Goal: Task Accomplishment & Management: Complete application form

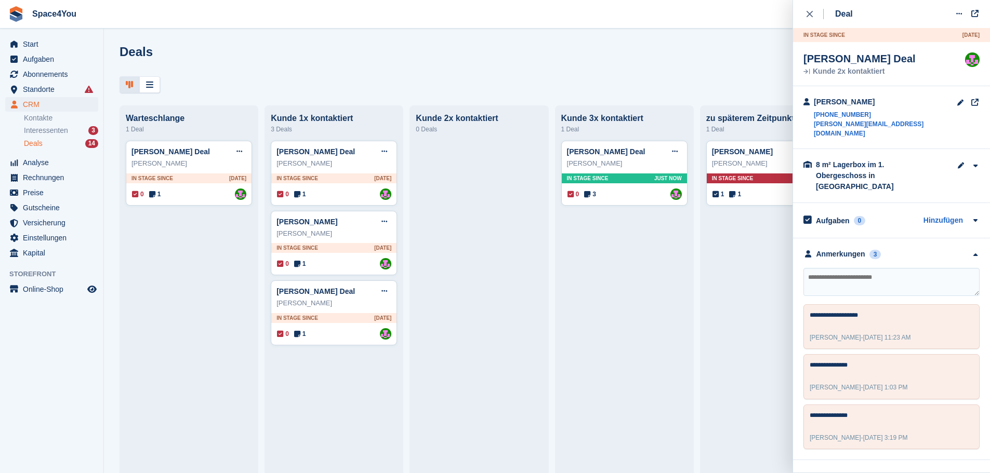
click at [225, 74] on div "Deals Phasen bearbeiten Deal erstellen" at bounding box center [547, 69] width 886 height 48
drag, startPoint x: 900, startPoint y: 124, endPoint x: 815, endPoint y: 128, distance: 84.8
click at [815, 128] on div "David Pawliczek +491741911921 david.pawliczek@gmail.com" at bounding box center [891, 117] width 197 height 63
copy link "david.pawliczek@gmail.com"
click at [593, 153] on link "David Pawliczek Deal" at bounding box center [606, 152] width 78 height 8
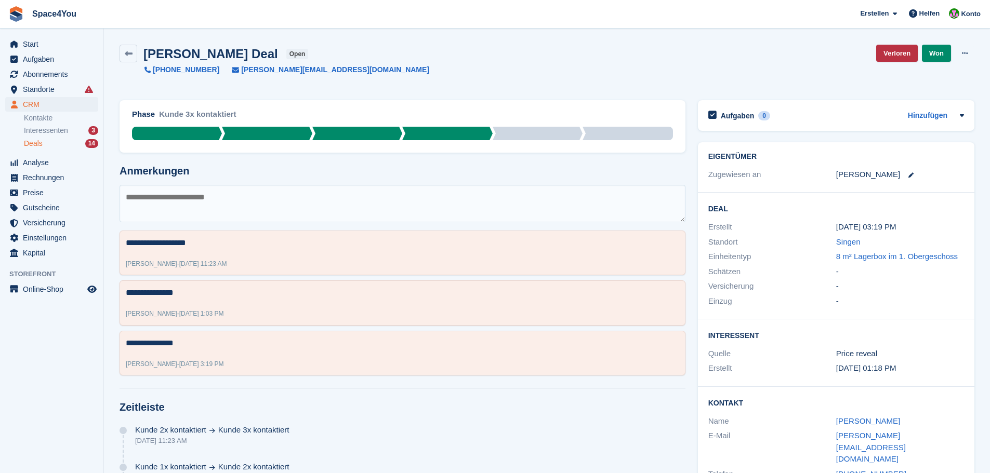
scroll to position [61, 0]
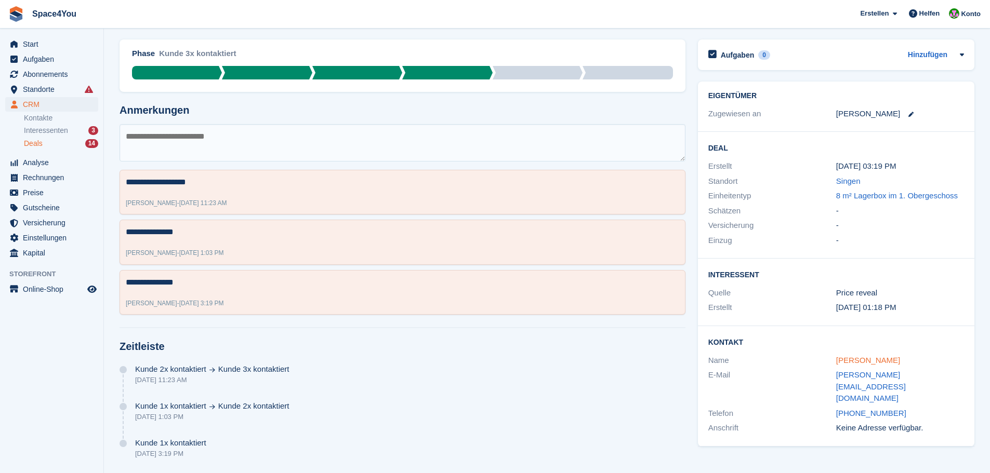
click at [850, 361] on link "David Pawliczek" at bounding box center [868, 360] width 64 height 9
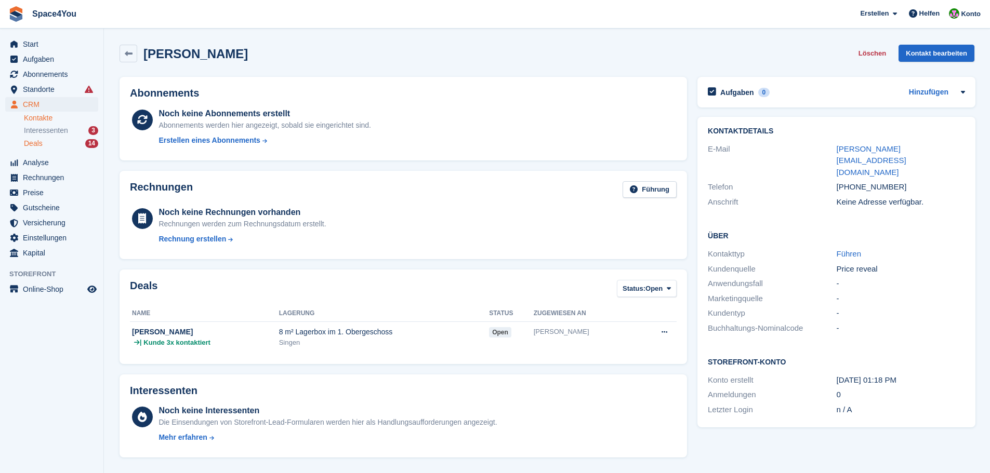
click at [44, 142] on div "Deals 14" at bounding box center [61, 144] width 74 height 10
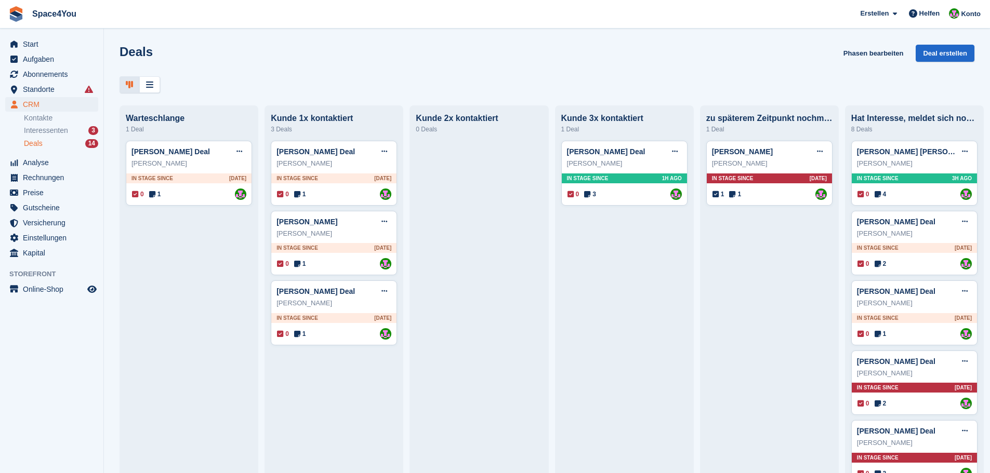
click at [327, 64] on div "Deals Phasen bearbeiten Deal erstellen" at bounding box center [547, 60] width 855 height 30
click at [346, 299] on div "Andreas Pröger Deal Deal bearbeiten Als gewonnen markieren Als verloren markier…" at bounding box center [333, 292] width 115 height 16
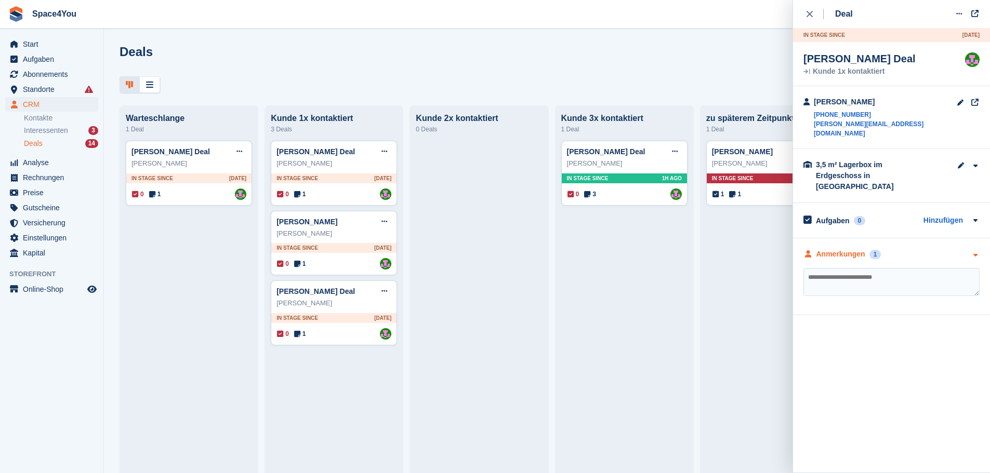
click at [975, 252] on icon "button" at bounding box center [975, 255] width 9 height 7
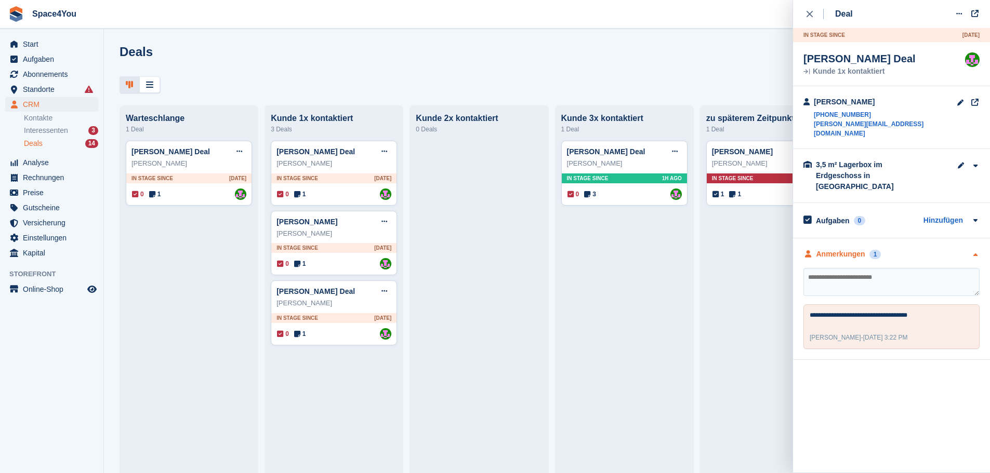
click at [975, 252] on icon "button" at bounding box center [975, 255] width 9 height 7
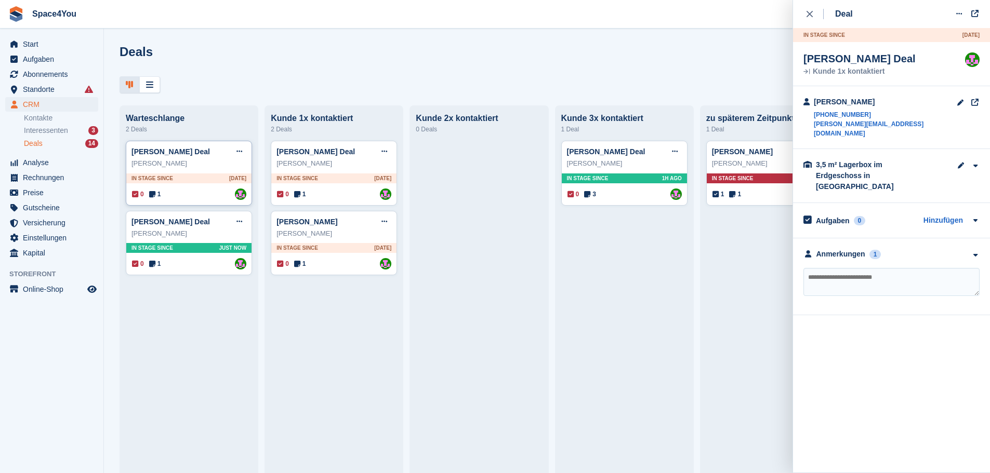
click at [195, 166] on div "[PERSON_NAME]" at bounding box center [188, 164] width 115 height 10
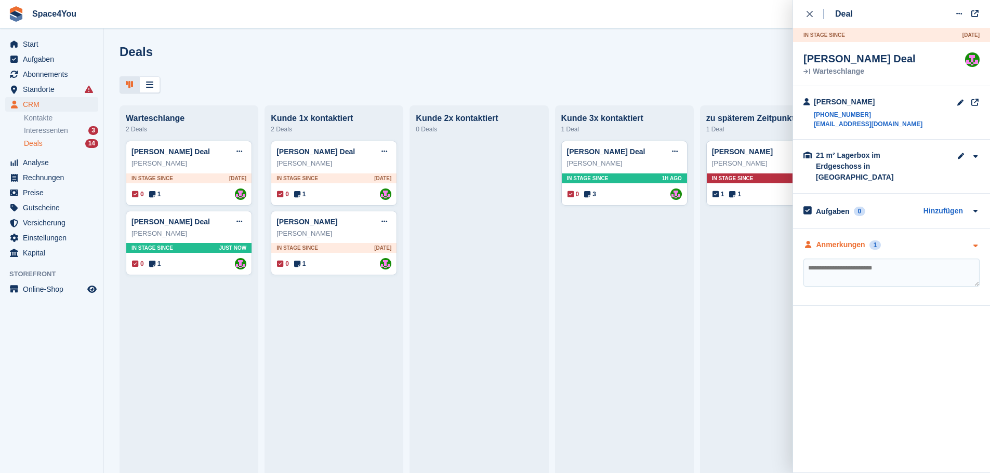
click at [968, 240] on div "Anmerkungen 1" at bounding box center [891, 245] width 176 height 11
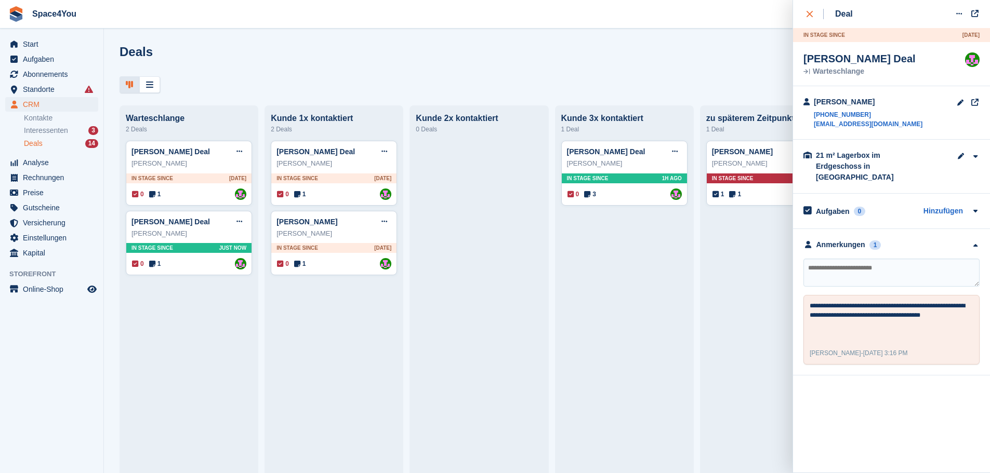
click at [809, 16] on icon "close" at bounding box center [810, 14] width 6 height 6
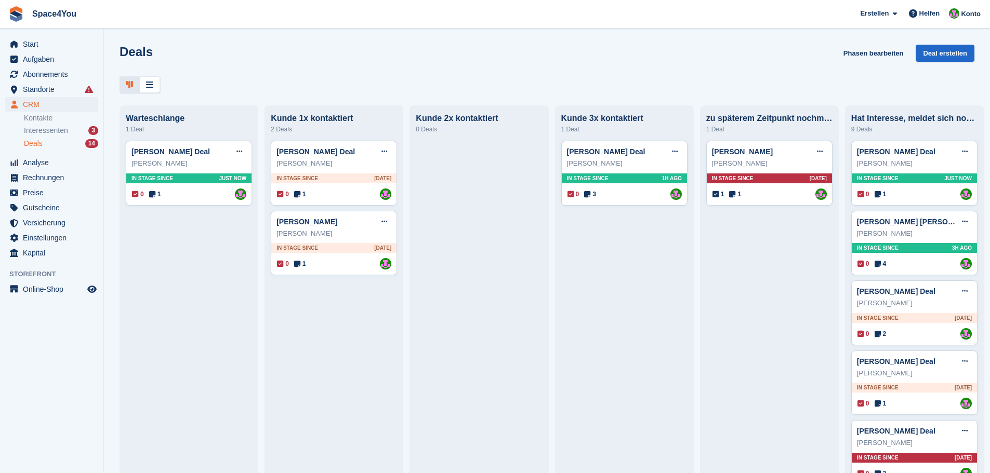
click at [560, 50] on div "Deals Phasen bearbeiten Deal erstellen" at bounding box center [547, 60] width 855 height 30
click at [350, 239] on div "[PERSON_NAME]" at bounding box center [333, 234] width 115 height 10
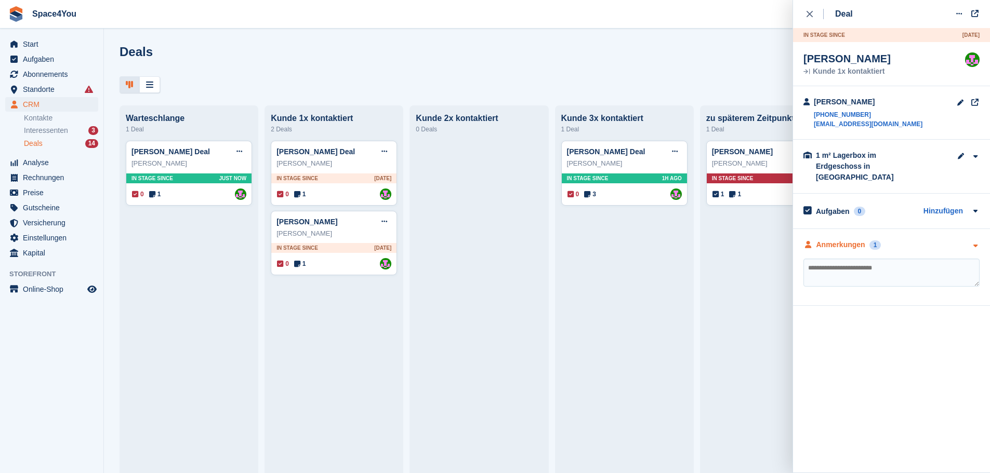
click at [966, 240] on div "Anmerkungen 1" at bounding box center [891, 245] width 176 height 11
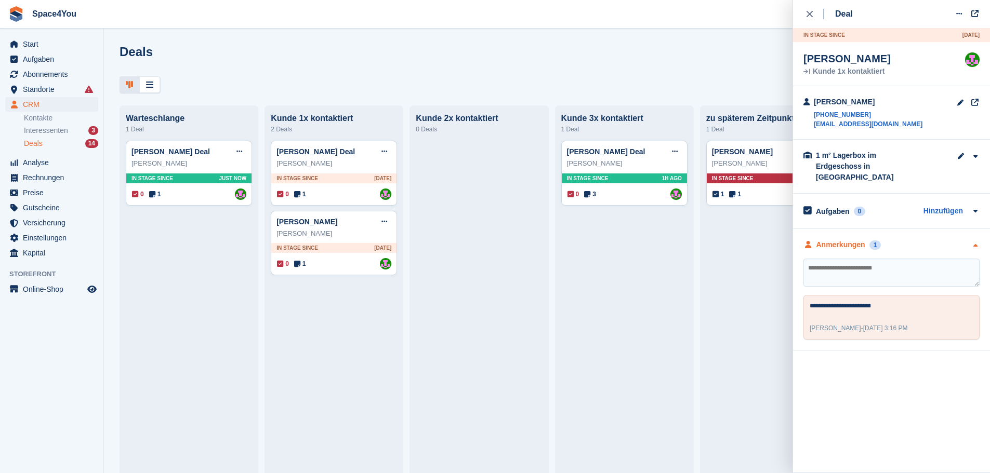
click at [966, 240] on div "Anmerkungen 1" at bounding box center [891, 245] width 176 height 11
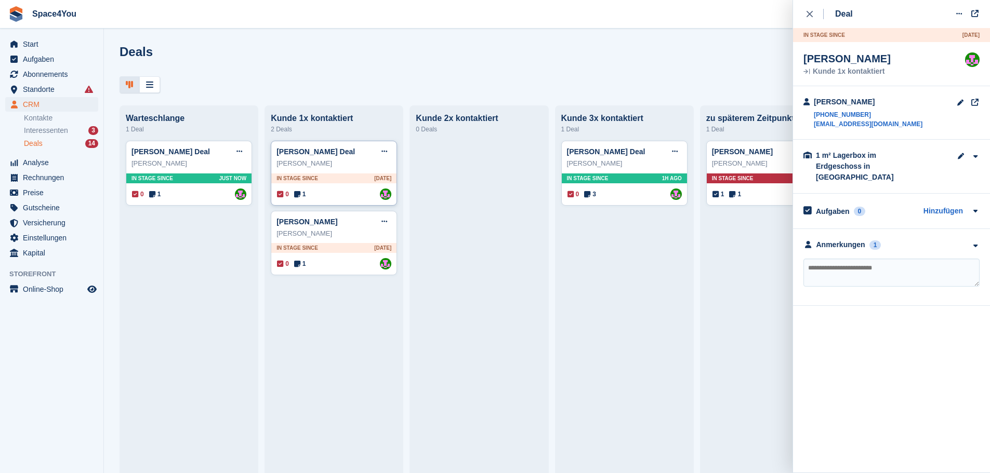
click at [352, 167] on div "[PERSON_NAME]" at bounding box center [333, 164] width 115 height 10
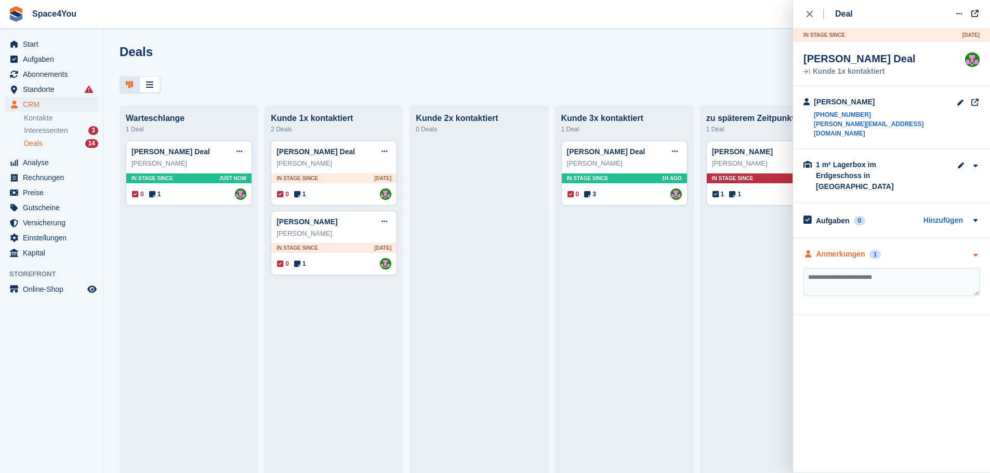
click at [945, 249] on div "Anmerkungen 1" at bounding box center [891, 254] width 176 height 11
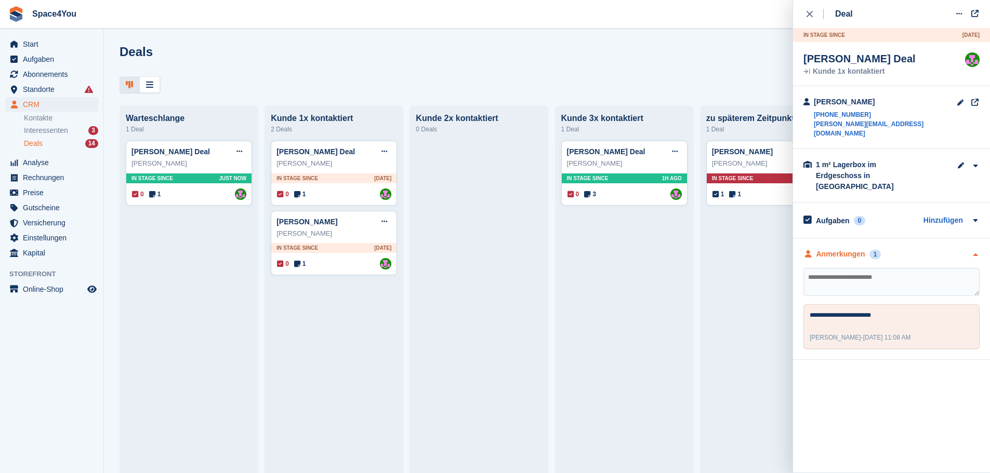
click at [945, 249] on div "Anmerkungen 1" at bounding box center [891, 254] width 176 height 11
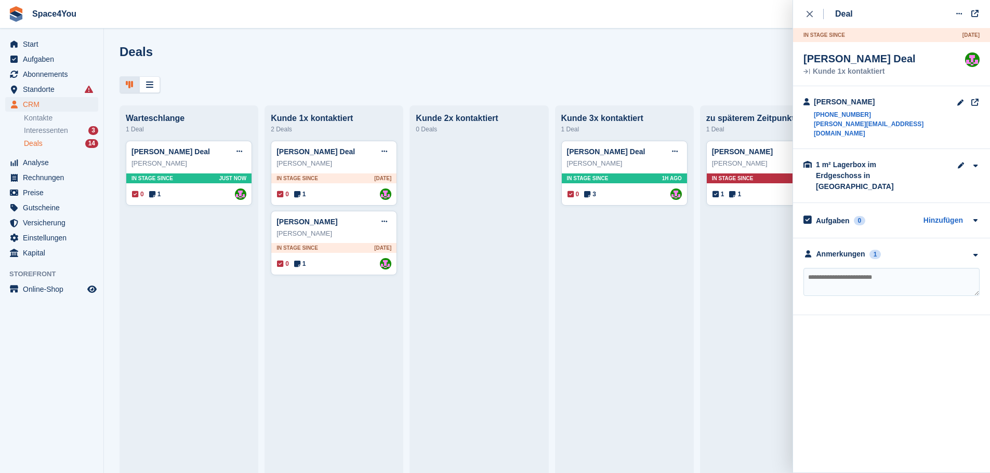
click at [621, 74] on div "Deals Phasen bearbeiten Deal erstellen" at bounding box center [547, 69] width 886 height 48
click at [247, 57] on div "Deals Phasen bearbeiten Deal erstellen" at bounding box center [547, 60] width 855 height 30
click at [808, 14] on icon "close" at bounding box center [810, 14] width 6 height 6
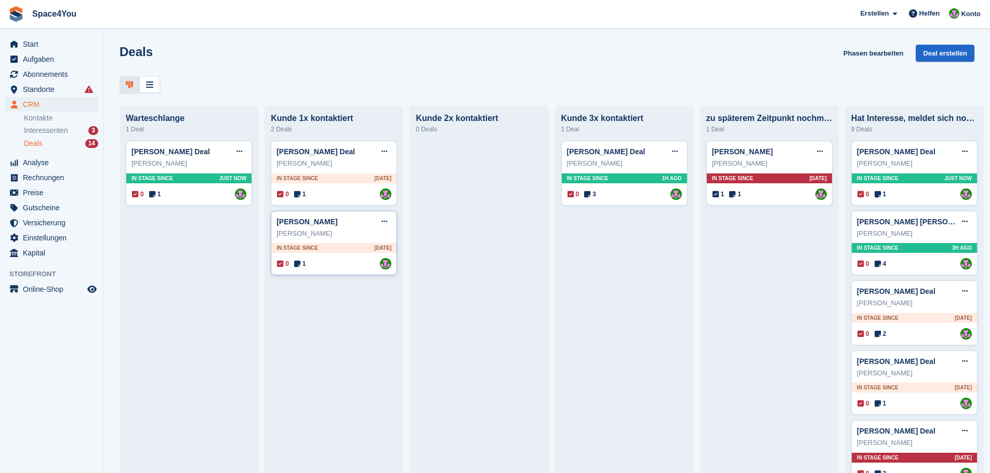
click at [366, 233] on div "[PERSON_NAME]" at bounding box center [333, 234] width 115 height 10
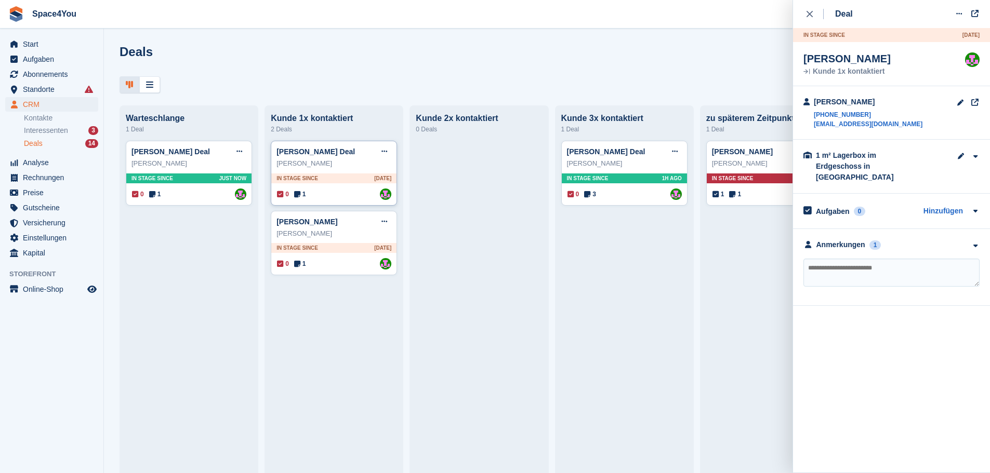
click at [336, 167] on div "[PERSON_NAME]" at bounding box center [333, 164] width 115 height 10
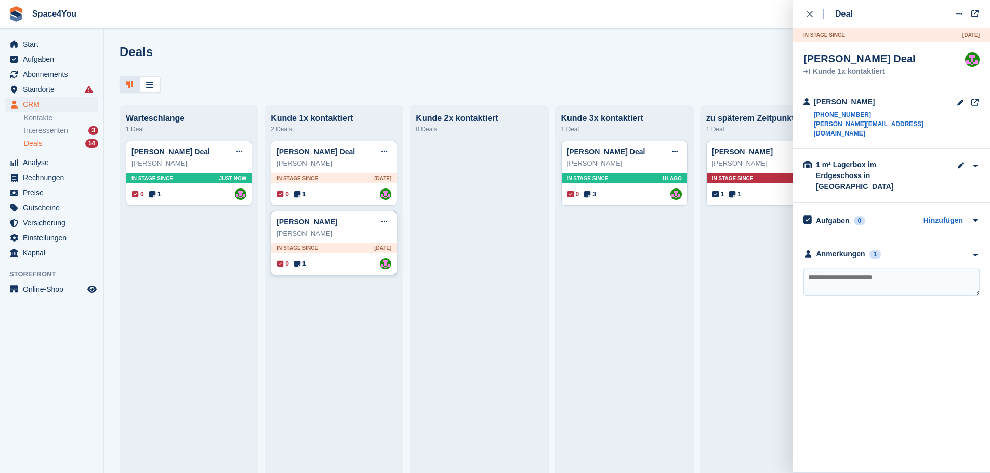
click at [338, 239] on div "[PERSON_NAME]" at bounding box center [333, 234] width 115 height 10
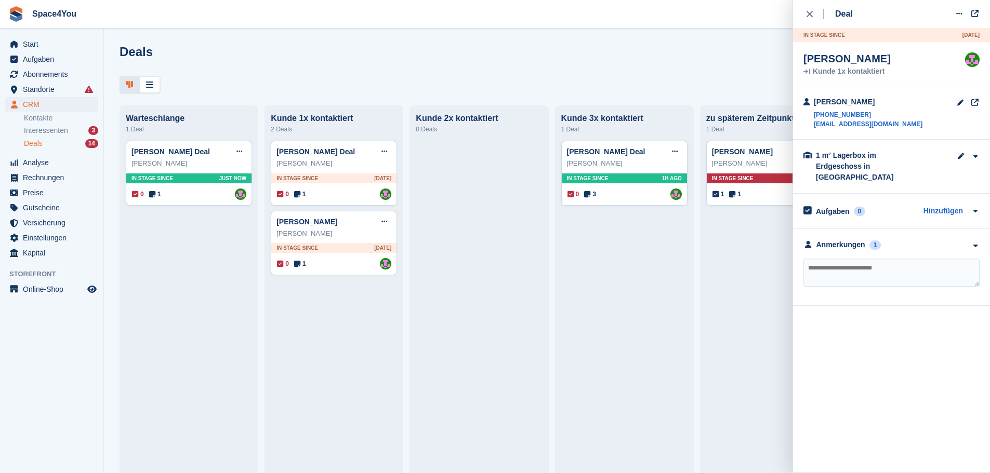
click at [853, 265] on textarea at bounding box center [891, 273] width 176 height 28
type textarea "**********"
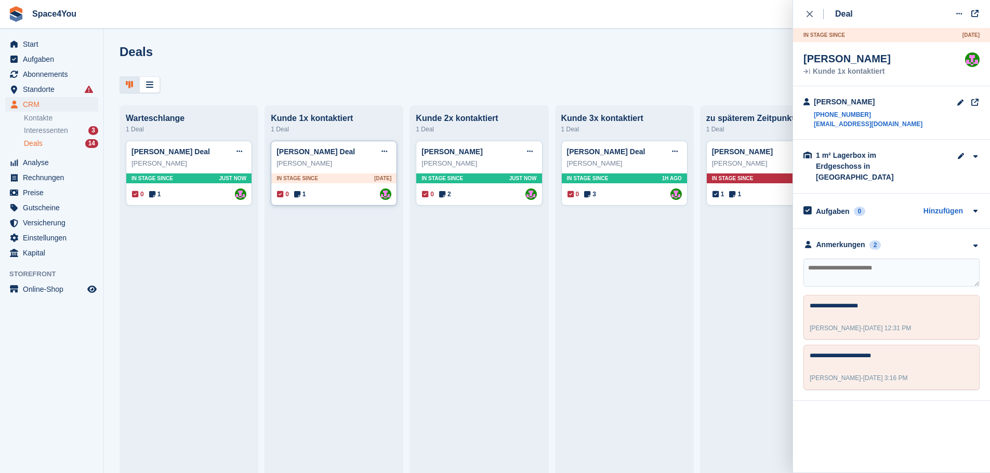
click at [342, 169] on div "[PERSON_NAME]" at bounding box center [333, 164] width 115 height 10
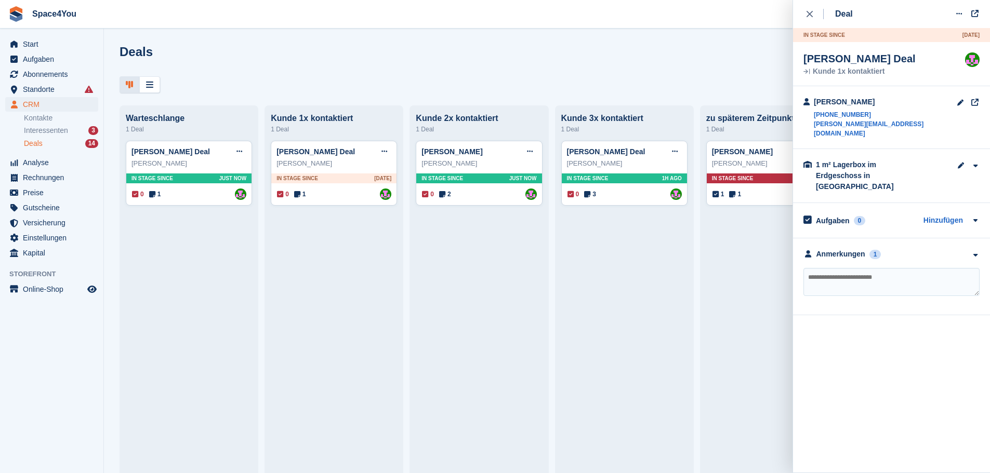
click at [876, 268] on textarea at bounding box center [891, 282] width 176 height 28
type textarea "**********"
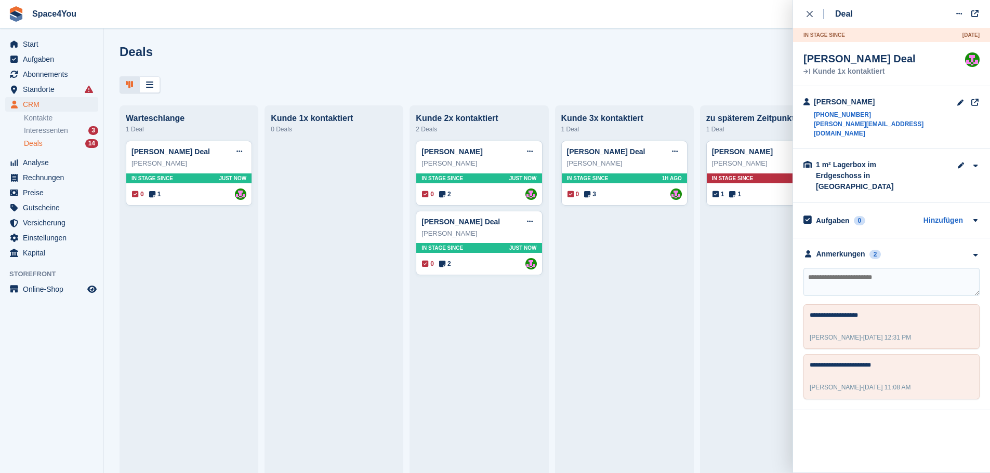
click at [427, 73] on div "Deals Phasen bearbeiten Deal erstellen" at bounding box center [547, 60] width 855 height 30
drag, startPoint x: 882, startPoint y: 126, endPoint x: 814, endPoint y: 131, distance: 68.8
click at [814, 131] on div "Manuela Iwers +491606396804 manuela.iwers@web.de" at bounding box center [891, 117] width 197 height 63
copy link "manuela.iwers@web.de"
click at [458, 226] on link "[PERSON_NAME] Deal" at bounding box center [460, 222] width 78 height 8
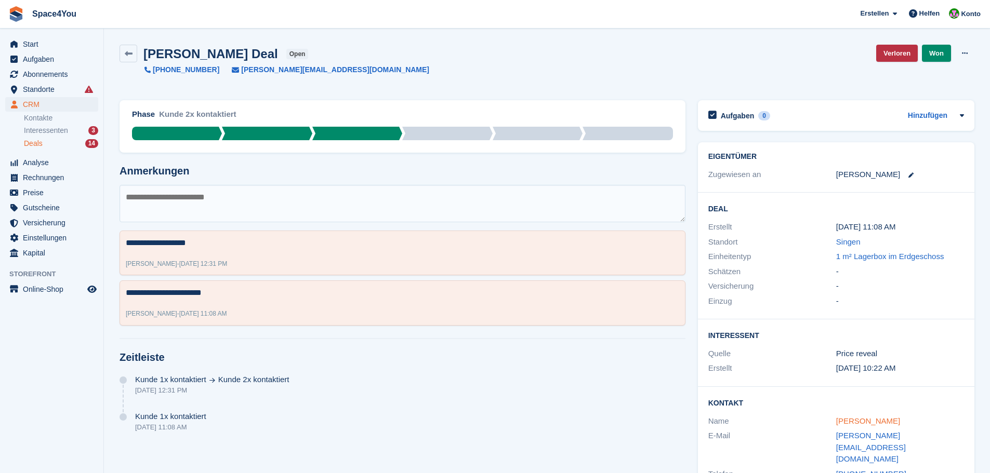
click at [846, 420] on link "[PERSON_NAME]" at bounding box center [868, 421] width 64 height 9
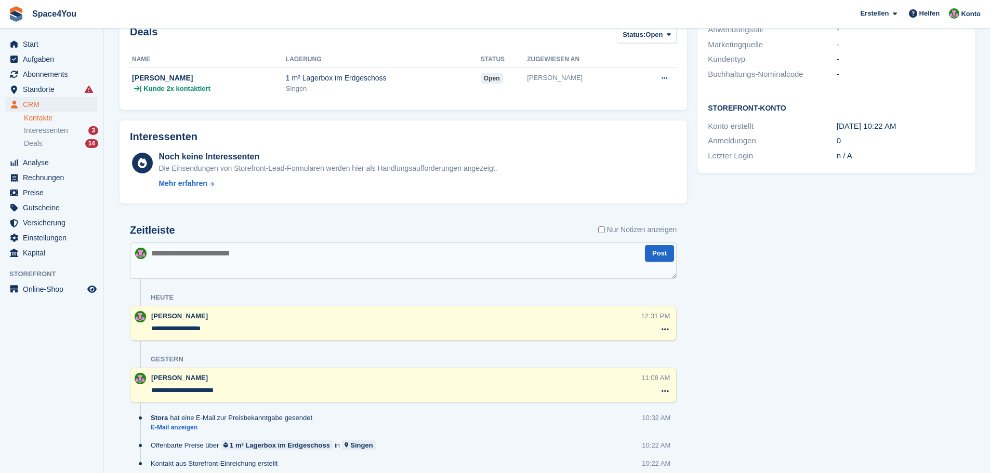
scroll to position [295, 0]
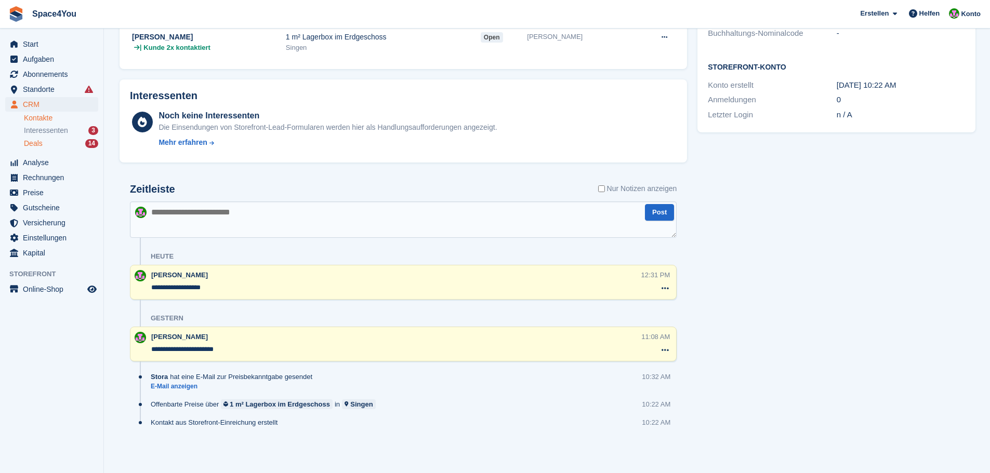
click at [66, 145] on div "Deals 14" at bounding box center [61, 144] width 74 height 10
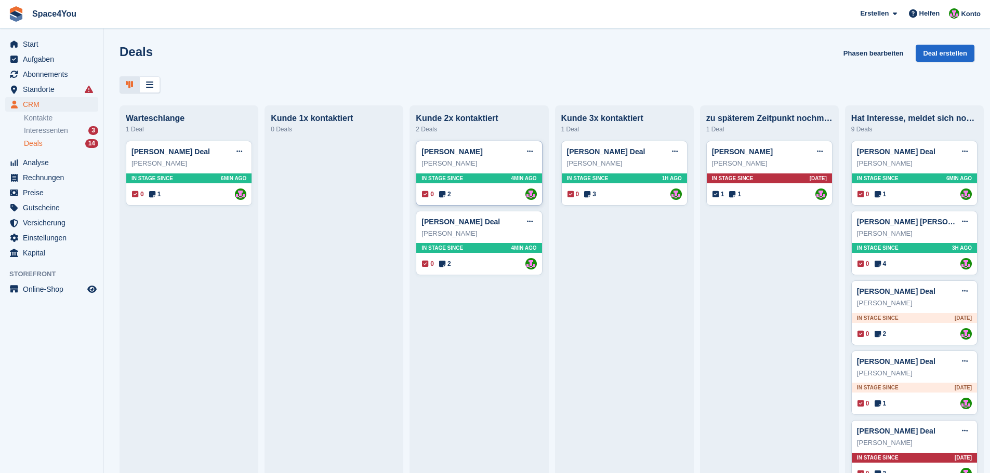
click at [485, 160] on div "Emanuele Conte Deal Deal bearbeiten Als gewonnen markieren Als verloren markier…" at bounding box center [478, 152] width 115 height 16
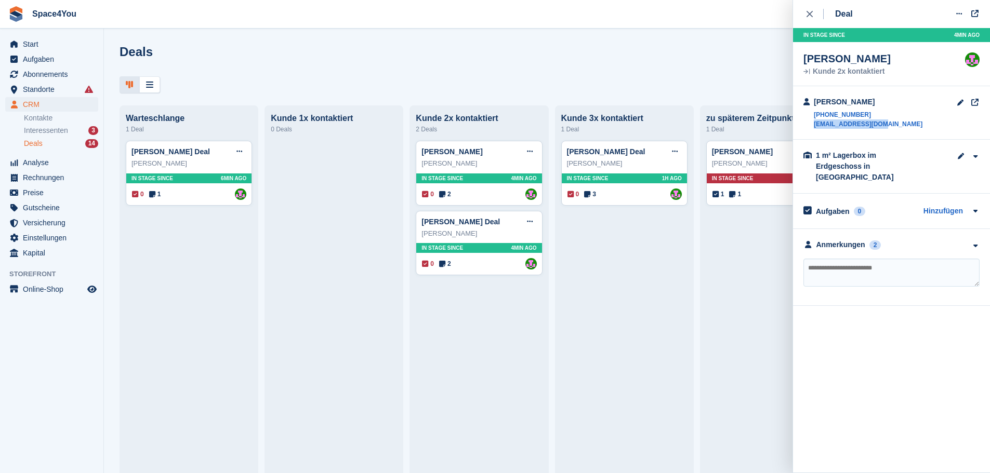
drag, startPoint x: 886, startPoint y: 124, endPoint x: 815, endPoint y: 132, distance: 71.6
click at [815, 132] on div "Emanuele Conte +4915207381889 contee415@gmail.com" at bounding box center [891, 113] width 197 height 54
copy link "contee415@gmail.com"
click at [61, 352] on aside "Start Aufgaben Abonnements Abonnements Abonnements Preiserhöhungen NEU Preiserh…" at bounding box center [51, 239] width 103 height 421
click at [452, 152] on link "[PERSON_NAME]" at bounding box center [451, 152] width 61 height 8
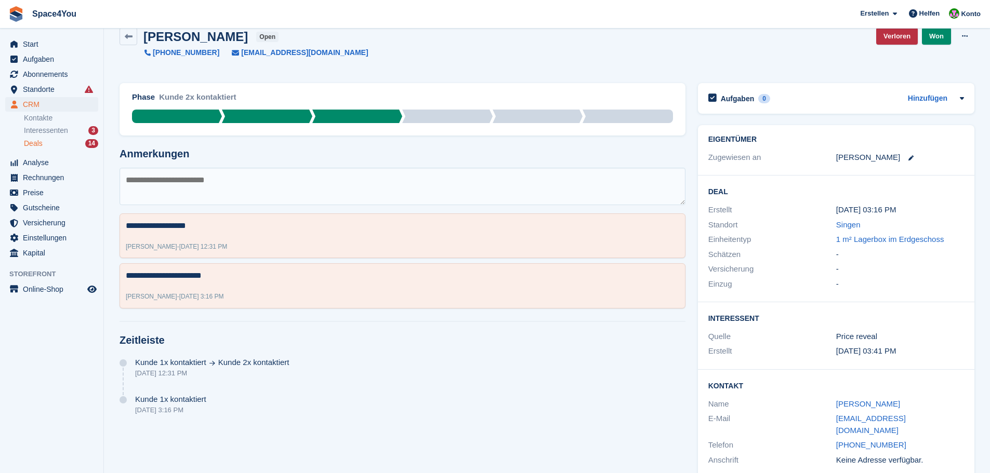
scroll to position [27, 0]
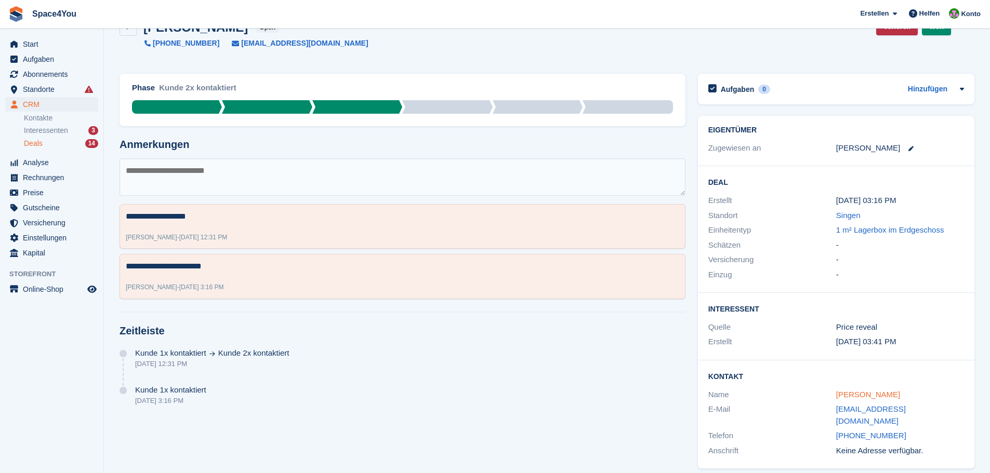
click at [853, 399] on link "[PERSON_NAME]" at bounding box center [868, 394] width 64 height 9
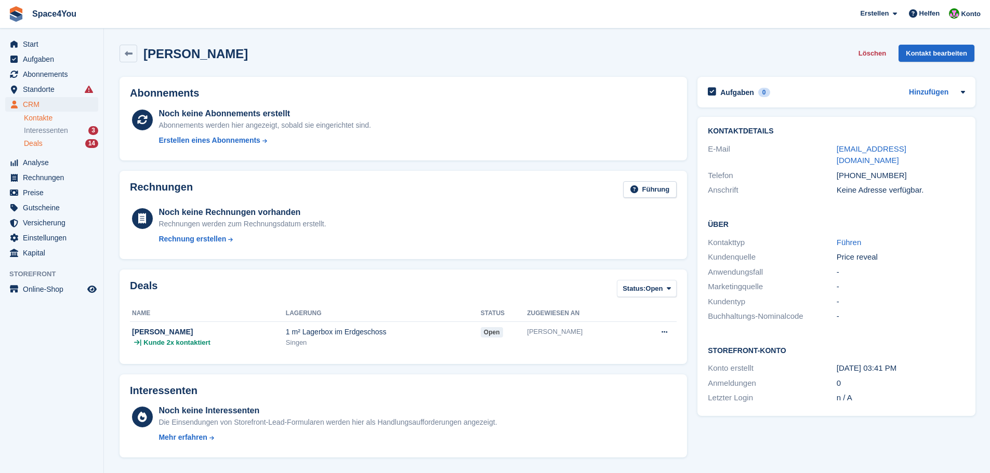
click at [58, 143] on div "Deals 14" at bounding box center [61, 144] width 74 height 10
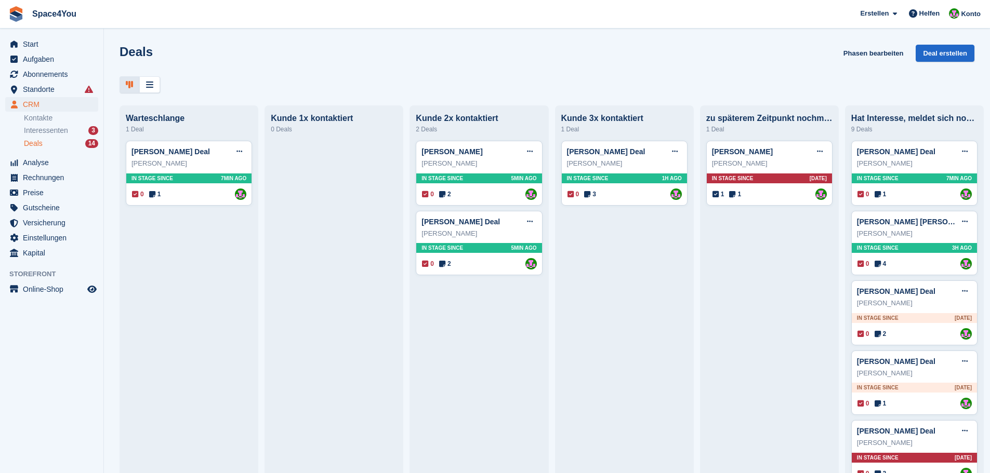
click at [482, 59] on div "Deals Phasen bearbeiten Deal erstellen" at bounding box center [547, 60] width 855 height 30
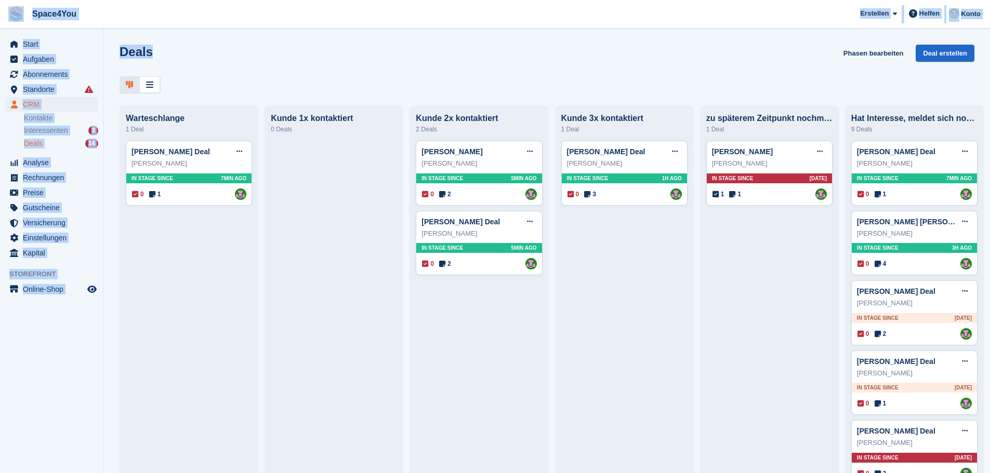
drag, startPoint x: 160, startPoint y: 55, endPoint x: 2, endPoint y: 16, distance: 162.7
click at [2, 16] on div "Space4You [GEOGRAPHIC_DATA] Abonnement Rechnung Kontakt Deal [GEOGRAPHIC_DATA] …" at bounding box center [495, 236] width 990 height 473
click at [244, 68] on div "Deals Phasen bearbeiten Deal erstellen" at bounding box center [547, 60] width 855 height 30
drag, startPoint x: 209, startPoint y: 90, endPoint x: 6, endPoint y: 15, distance: 216.9
click at [6, 15] on div "Space4You [GEOGRAPHIC_DATA] Abonnement Rechnung Kontakt Deal [GEOGRAPHIC_DATA] …" at bounding box center [495, 236] width 990 height 473
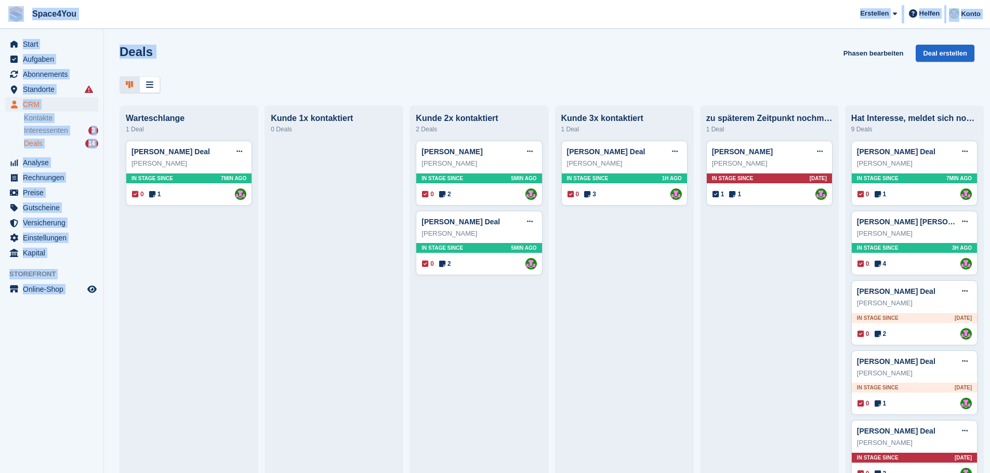
click at [6, 15] on link at bounding box center [16, 14] width 24 height 24
click at [227, 64] on div "Deals Phasen bearbeiten Deal erstellen" at bounding box center [547, 60] width 855 height 30
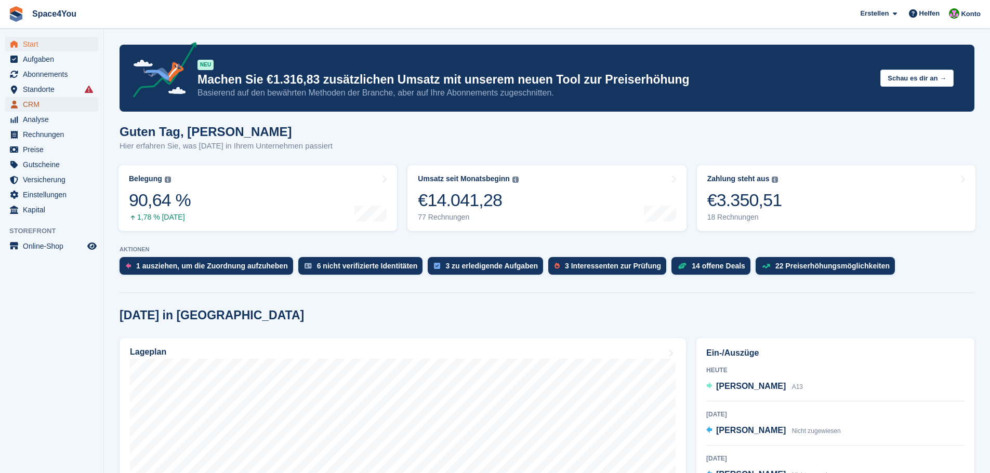
click at [37, 105] on span "CRM" at bounding box center [54, 104] width 62 height 15
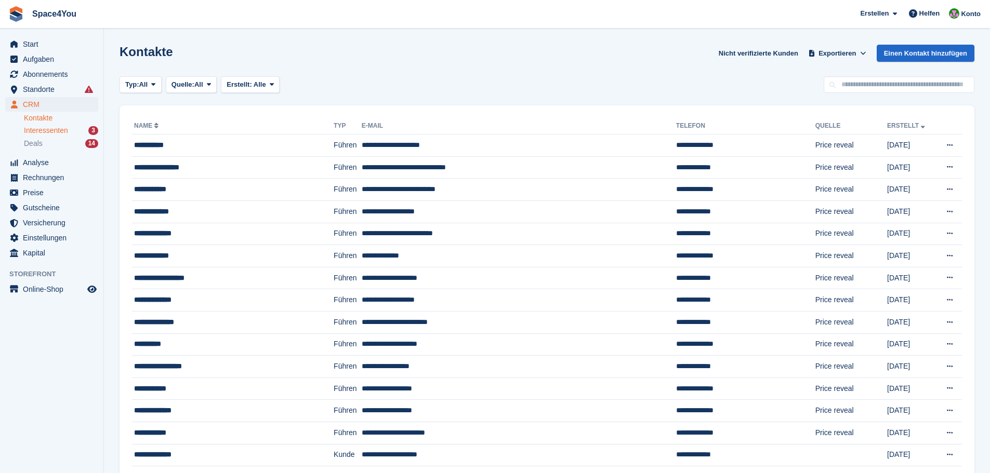
click at [54, 134] on span "Interessenten" at bounding box center [46, 131] width 44 height 10
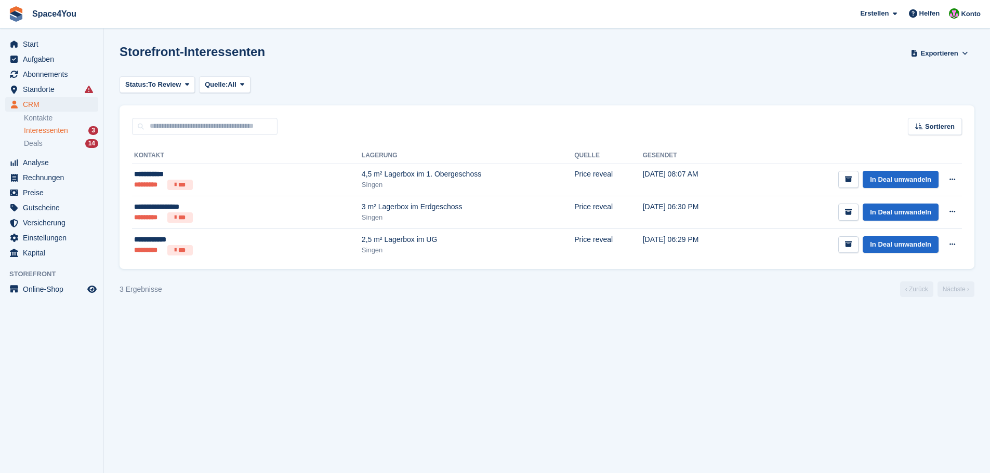
click at [328, 90] on div "Status: To Review All Archived To Review Quelle: All All Incomplete booking Pri…" at bounding box center [547, 84] width 855 height 17
click at [321, 64] on div "Storefront-Interessenten Exportieren Exportieren Interessenten Exportieren Sie …" at bounding box center [547, 60] width 855 height 30
click at [317, 64] on div "Storefront-Interessenten Exportieren Exportieren Interessenten Exportieren Sie …" at bounding box center [547, 60] width 855 height 30
click at [316, 65] on div "Storefront-Interessenten Exportieren Exportieren Interessenten Exportieren Sie …" at bounding box center [547, 60] width 855 height 30
click at [326, 78] on div "Status: To Review All Archived To Review Quelle: All All Incomplete booking Pri…" at bounding box center [547, 84] width 855 height 17
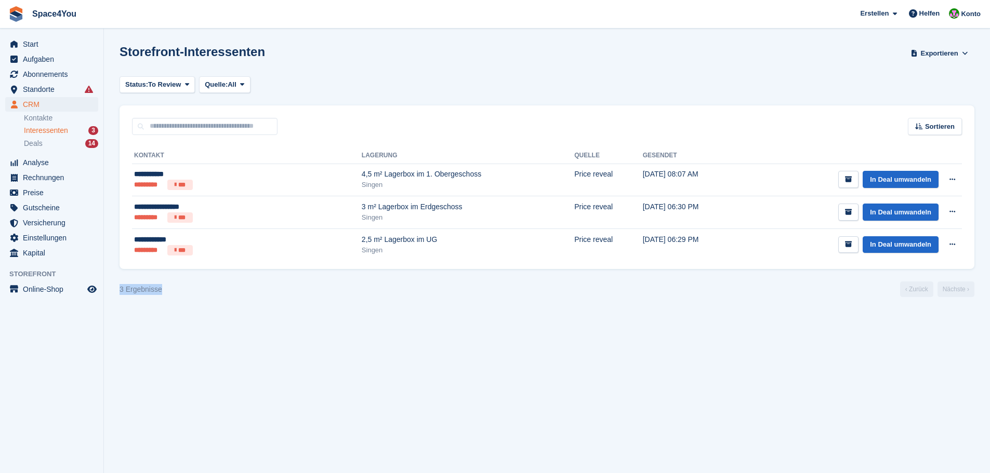
drag, startPoint x: 143, startPoint y: 292, endPoint x: 113, endPoint y: 290, distance: 30.2
click at [113, 290] on section "Storefront-Interessenten Exportieren Exportieren Interessenten Exportieren Sie …" at bounding box center [547, 236] width 886 height 473
click at [234, 296] on div "3 Ergebnisse ‹ Zurück Nächste ›" at bounding box center [547, 290] width 855 height 16
click at [280, 406] on section "Storefront-Interessenten Exportieren Exportieren Interessenten Exportieren Sie …" at bounding box center [547, 236] width 886 height 473
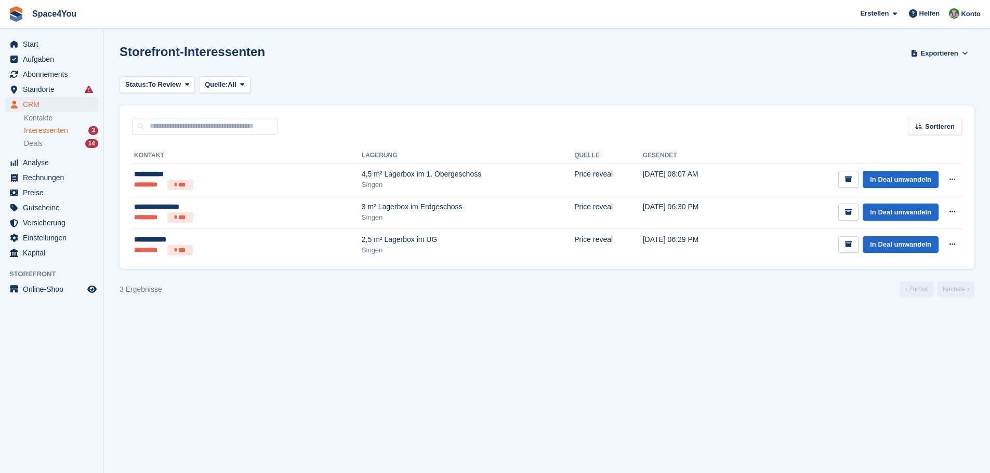
click at [263, 366] on section "Storefront-Interessenten Exportieren Exportieren Interessenten Exportieren Sie …" at bounding box center [547, 236] width 886 height 473
drag, startPoint x: 169, startPoint y: 292, endPoint x: 121, endPoint y: 288, distance: 49.0
click at [121, 288] on div "3 Ergebnisse ‹ Zurück Nächste ›" at bounding box center [547, 290] width 855 height 16
click at [121, 288] on div "3 Ergebnisse" at bounding box center [141, 289] width 43 height 11
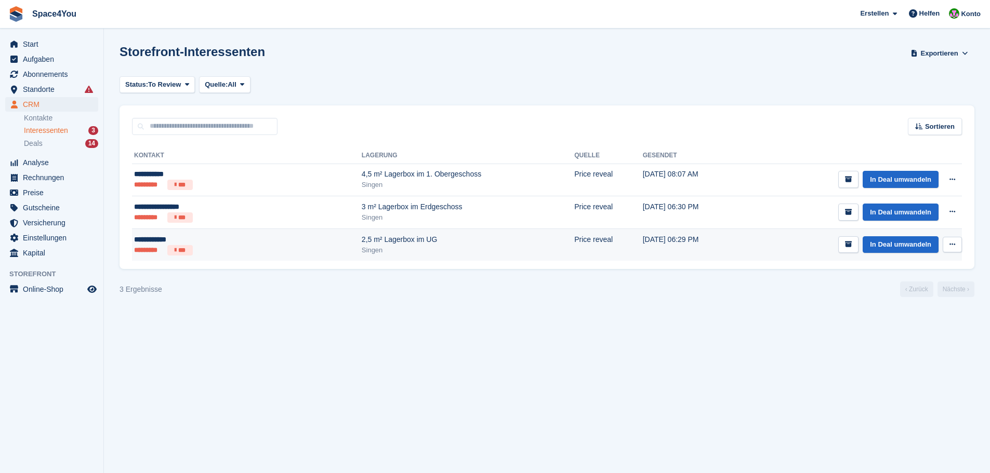
click at [362, 248] on div "Singen" at bounding box center [468, 250] width 213 height 10
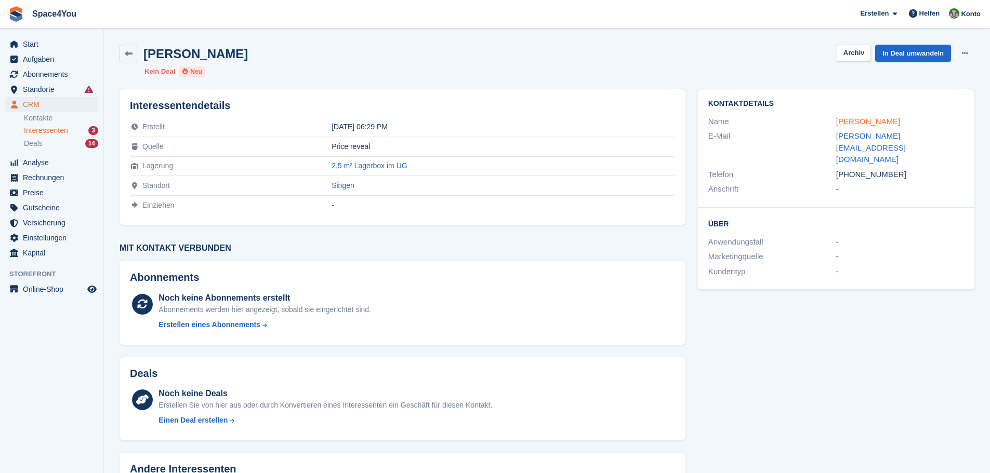
click at [860, 120] on link "[PERSON_NAME]" at bounding box center [868, 121] width 64 height 9
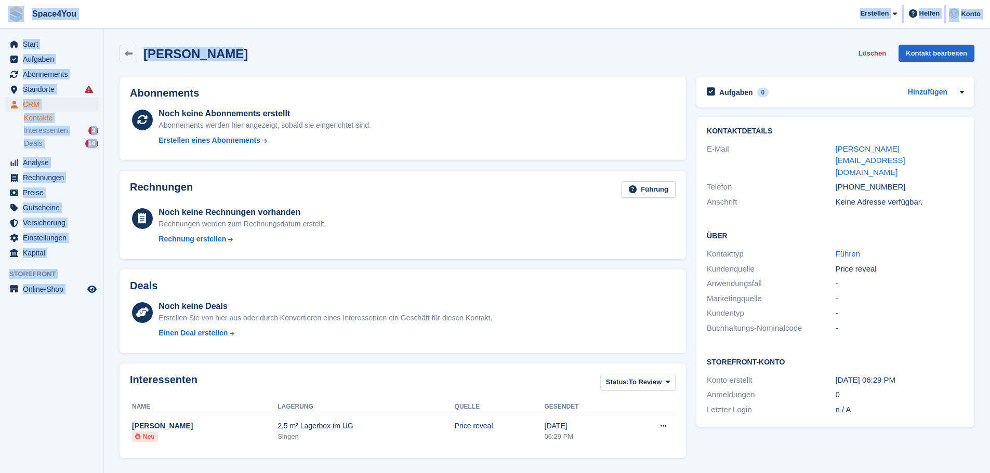
drag, startPoint x: 219, startPoint y: 58, endPoint x: 5, endPoint y: 9, distance: 219.1
click at [5, 9] on div "Space4You Erstellen Abonnement Rechnung Kontakt Deal Rabatt Seite Helfen Chat-S…" at bounding box center [495, 331] width 990 height 662
click at [338, 58] on div "Elisa Freude Löschen Kontakt bearbeiten" at bounding box center [547, 54] width 855 height 18
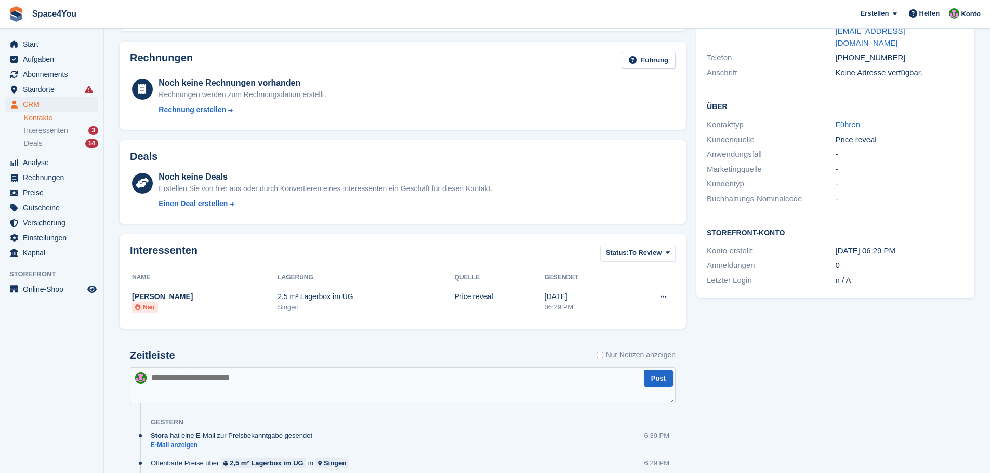
scroll to position [188, 0]
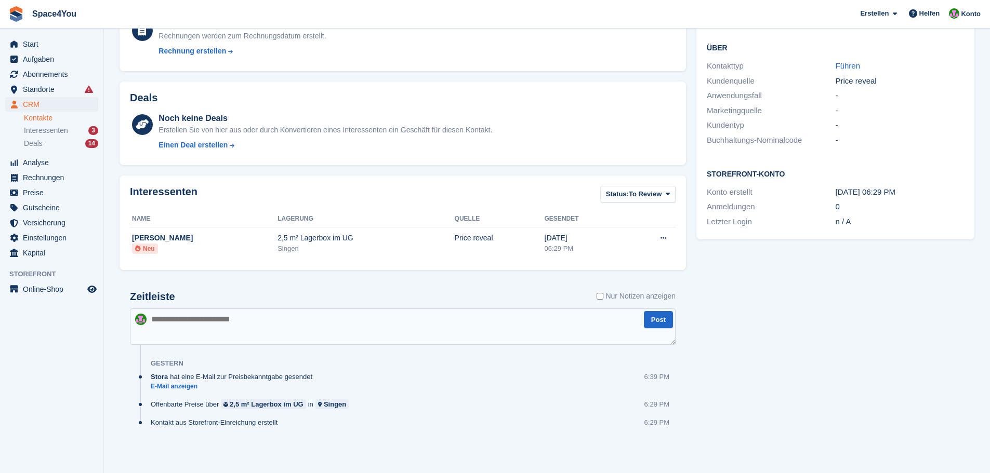
click at [322, 320] on textarea at bounding box center [403, 327] width 546 height 36
type textarea "**********"
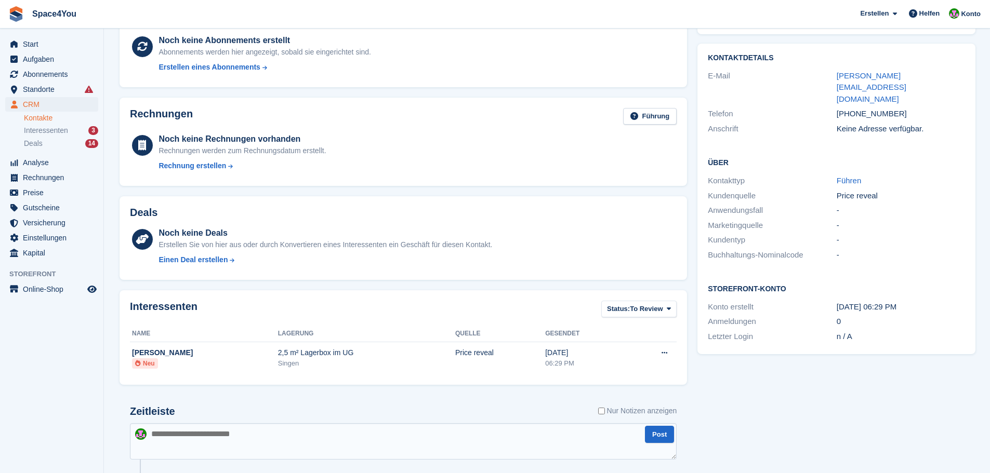
scroll to position [0, 0]
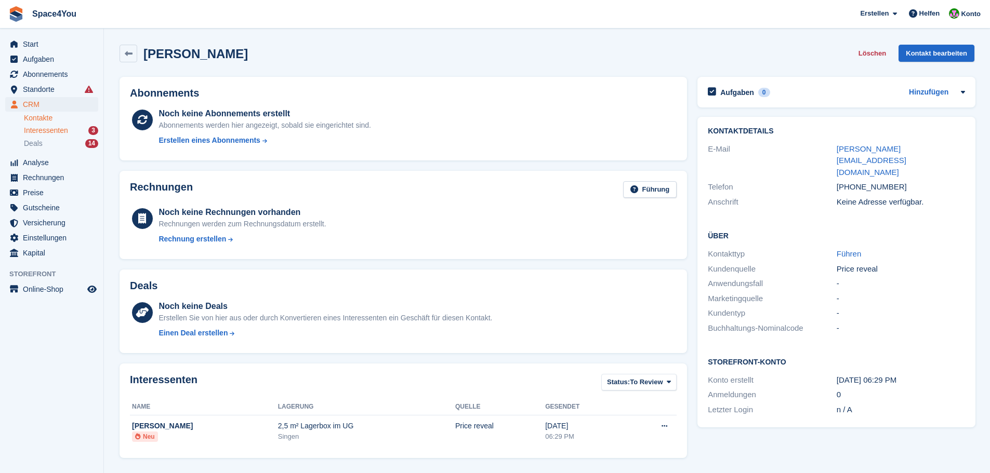
click at [54, 134] on span "Interessenten" at bounding box center [46, 131] width 44 height 10
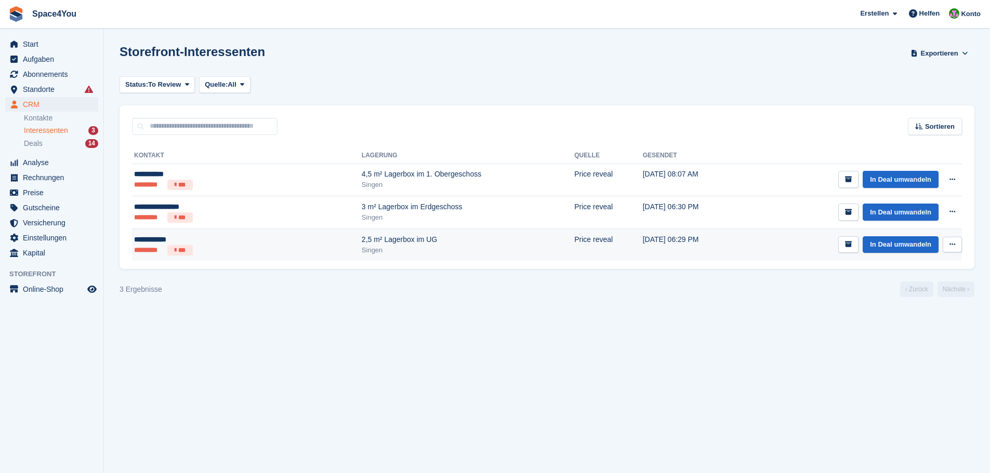
click at [885, 235] on td "In Deal umwandeln Kontakt anzeigen Kontakt bearbeiten Interessenten löschen" at bounding box center [852, 245] width 220 height 32
click at [881, 253] on link "In Deal umwandeln" at bounding box center [901, 244] width 76 height 17
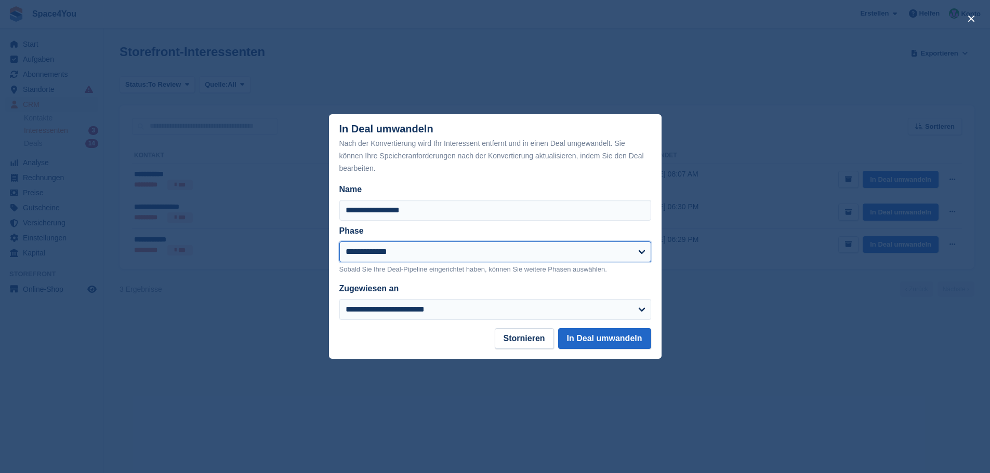
click at [469, 256] on select "**********" at bounding box center [495, 252] width 312 height 21
select select "****"
click at [339, 242] on select "**********" at bounding box center [495, 252] width 312 height 21
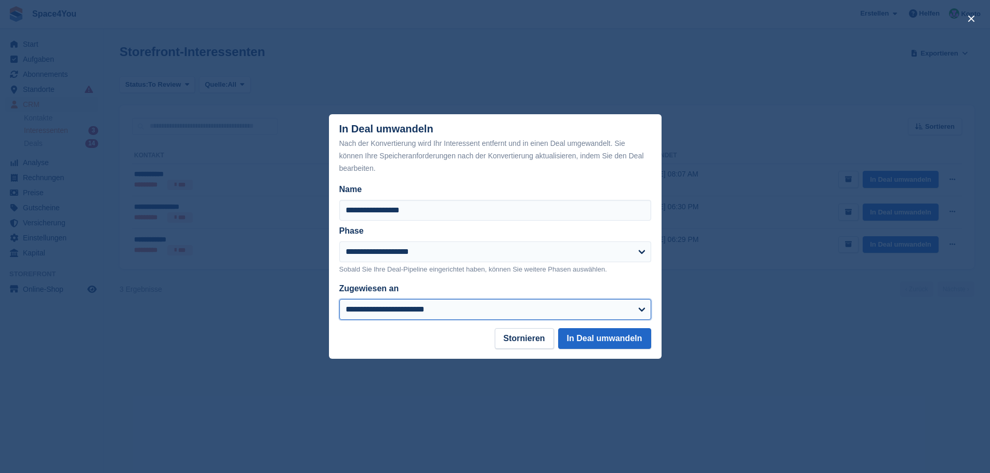
click at [423, 305] on select "**********" at bounding box center [495, 309] width 312 height 21
select select "****"
click at [339, 300] on select "**********" at bounding box center [495, 309] width 312 height 21
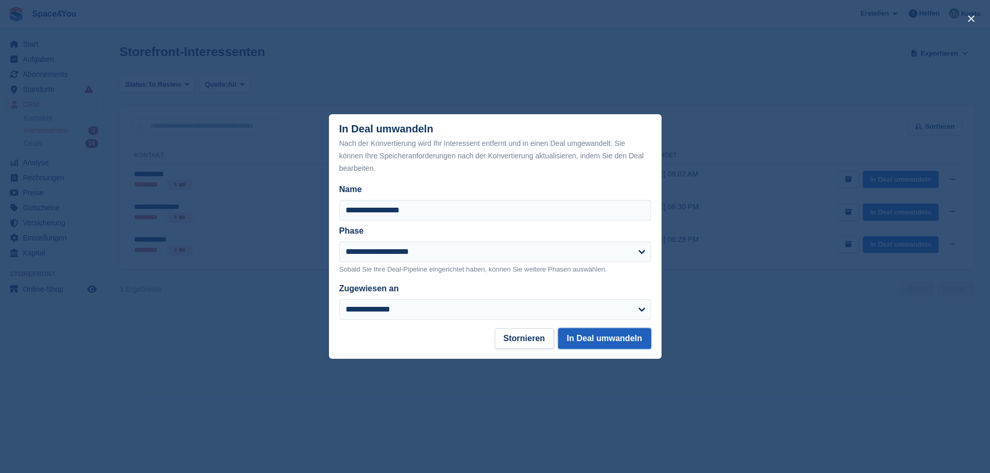
click at [582, 346] on button "In Deal umwandeln" at bounding box center [604, 338] width 93 height 21
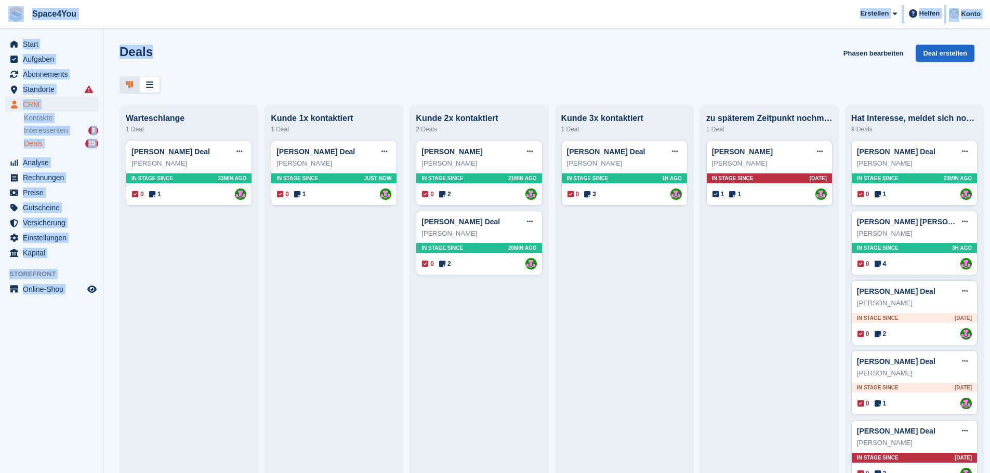
drag, startPoint x: 155, startPoint y: 61, endPoint x: 5, endPoint y: 11, distance: 158.3
click at [5, 11] on div "Space4You Erstellen Abonnement Rechnung Kontakt Deal Rabatt Seite Helfen Chat-S…" at bounding box center [495, 236] width 990 height 473
click at [175, 53] on div "Deals Phasen bearbeiten Deal erstellen" at bounding box center [547, 60] width 855 height 30
drag, startPoint x: 172, startPoint y: 53, endPoint x: 8, endPoint y: 6, distance: 170.4
click at [8, 6] on div "Space4You [GEOGRAPHIC_DATA] Abonnement Rechnung Kontakt Deal [GEOGRAPHIC_DATA] …" at bounding box center [495, 236] width 990 height 473
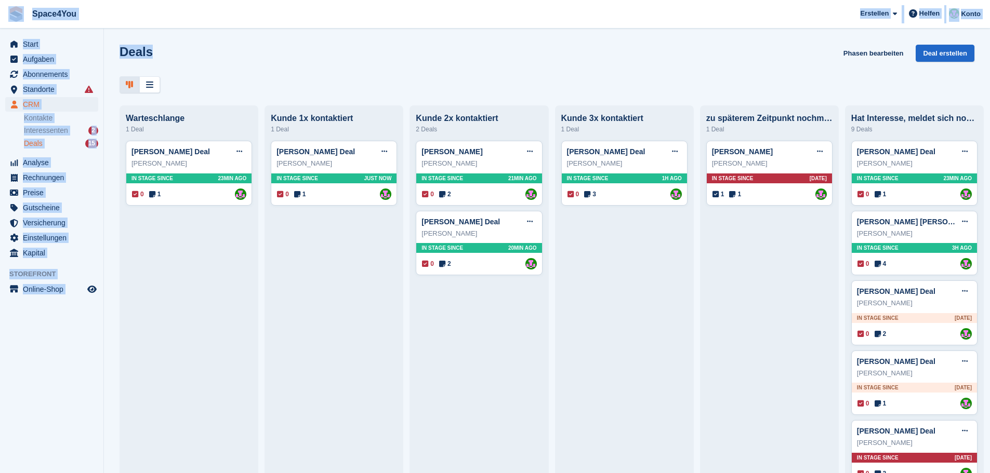
click at [219, 62] on div "Deals Phasen bearbeiten Deal erstellen" at bounding box center [547, 60] width 855 height 30
drag, startPoint x: 166, startPoint y: 49, endPoint x: 1, endPoint y: 17, distance: 168.9
click at [1, 17] on div "Space4You [GEOGRAPHIC_DATA] Abonnement Rechnung Kontakt Deal [GEOGRAPHIC_DATA] …" at bounding box center [495, 236] width 990 height 473
click at [227, 61] on div "Deals Phasen bearbeiten Deal erstellen" at bounding box center [547, 60] width 855 height 30
drag, startPoint x: 190, startPoint y: 62, endPoint x: 0, endPoint y: 12, distance: 196.6
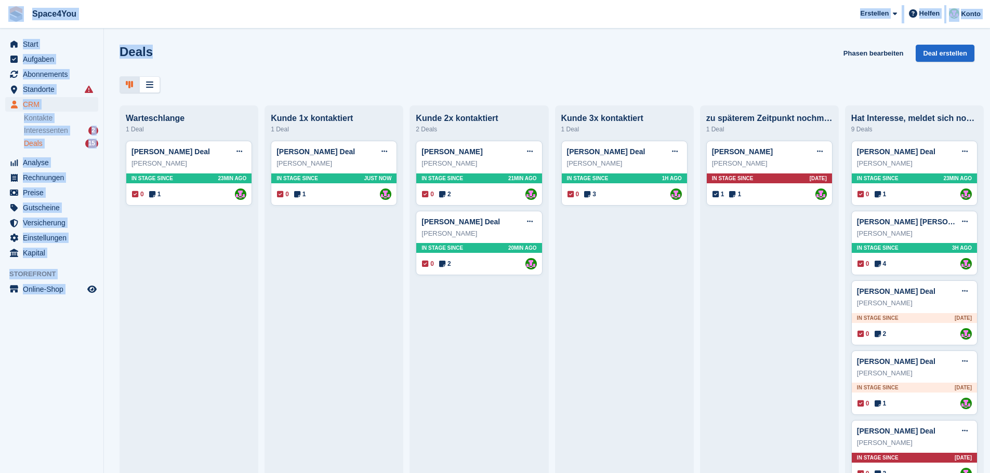
click at [0, 12] on div "Space4You [GEOGRAPHIC_DATA] Abonnement Rechnung Kontakt Deal [GEOGRAPHIC_DATA] …" at bounding box center [495, 236] width 990 height 473
click at [222, 61] on div "Deals Phasen bearbeiten Deal erstellen" at bounding box center [547, 60] width 855 height 30
drag, startPoint x: 199, startPoint y: 53, endPoint x: 2, endPoint y: 10, distance: 201.0
click at [2, 10] on div "Space4You [GEOGRAPHIC_DATA] Abonnement Rechnung Kontakt Deal [GEOGRAPHIC_DATA] …" at bounding box center [495, 236] width 990 height 473
click at [249, 50] on div "Deals Phasen bearbeiten Deal erstellen" at bounding box center [547, 60] width 855 height 30
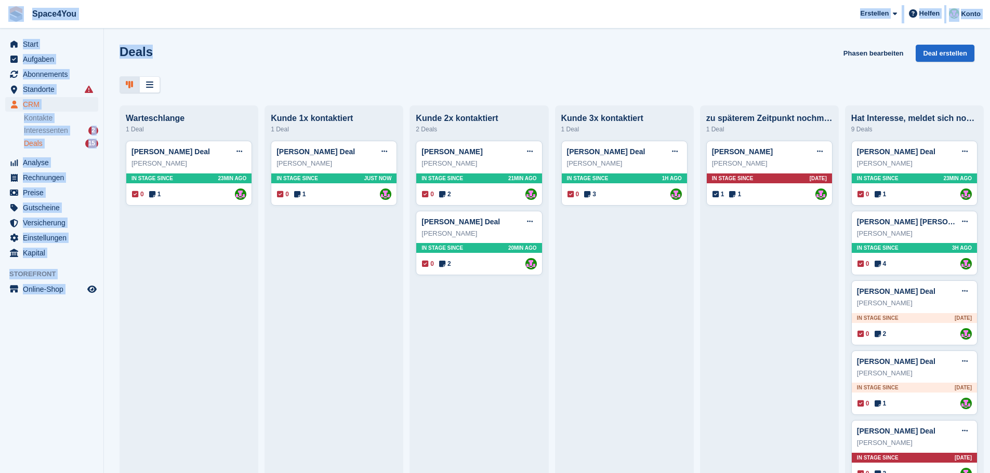
drag, startPoint x: 175, startPoint y: 58, endPoint x: 0, endPoint y: 12, distance: 181.0
click at [0, 12] on div "Space4You [GEOGRAPHIC_DATA] Abonnement Rechnung Kontakt Deal [GEOGRAPHIC_DATA] …" at bounding box center [495, 236] width 990 height 473
click at [116, 15] on span "Space4You [GEOGRAPHIC_DATA] Abonnement Rechnung Kontakt Deal [GEOGRAPHIC_DATA] …" at bounding box center [495, 14] width 990 height 28
drag, startPoint x: 151, startPoint y: 48, endPoint x: 4, endPoint y: 15, distance: 150.3
click at [4, 15] on div "Space4You [GEOGRAPHIC_DATA] Abonnement Rechnung Kontakt Deal [GEOGRAPHIC_DATA] …" at bounding box center [495, 236] width 990 height 473
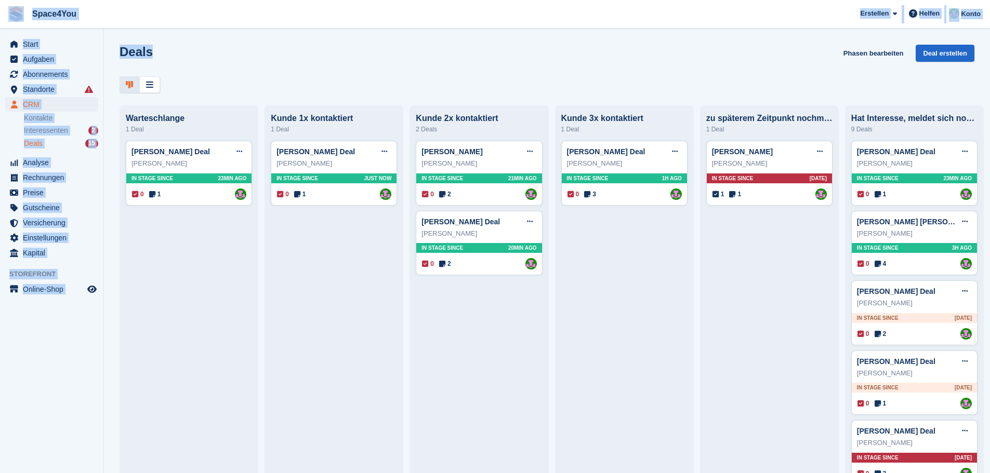
click at [243, 72] on div "Deals Phasen bearbeiten Deal erstellen" at bounding box center [547, 60] width 855 height 30
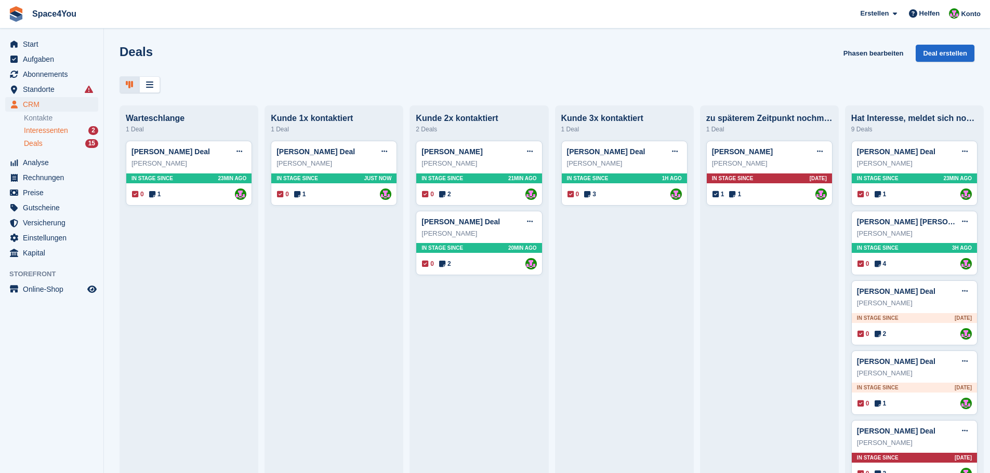
click at [57, 131] on span "Interessenten" at bounding box center [46, 131] width 44 height 10
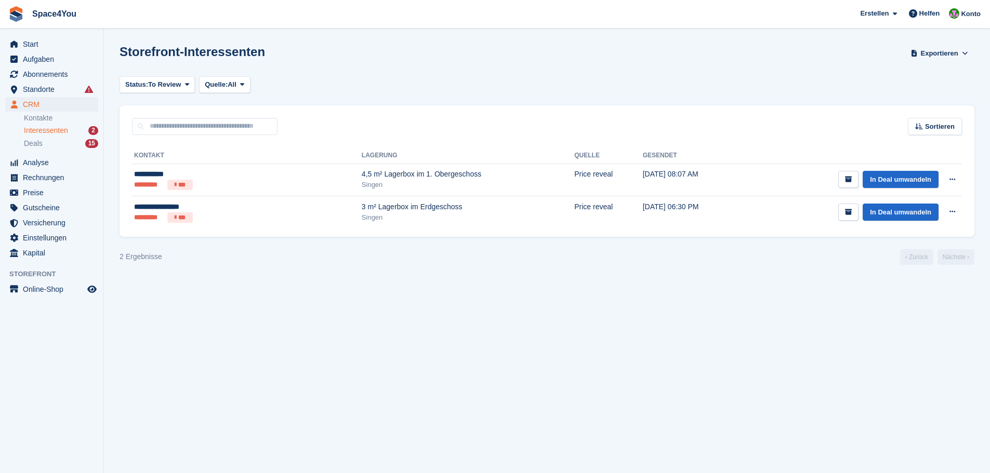
click at [284, 316] on section "Storefront-Interessenten Exportieren Exportieren Interessenten Exportieren Sie …" at bounding box center [547, 236] width 886 height 473
drag, startPoint x: 167, startPoint y: 259, endPoint x: 104, endPoint y: 255, distance: 62.5
click at [104, 255] on section "Storefront-Interessenten Exportieren Exportieren Interessenten Exportieren Sie …" at bounding box center [547, 236] width 886 height 473
click at [208, 283] on section "Storefront-Interessenten Exportieren Exportieren Interessenten Exportieren Sie …" at bounding box center [547, 236] width 886 height 473
click at [272, 294] on section "Storefront-Interessenten Exportieren Exportieren Interessenten Exportieren Sie …" at bounding box center [547, 236] width 886 height 473
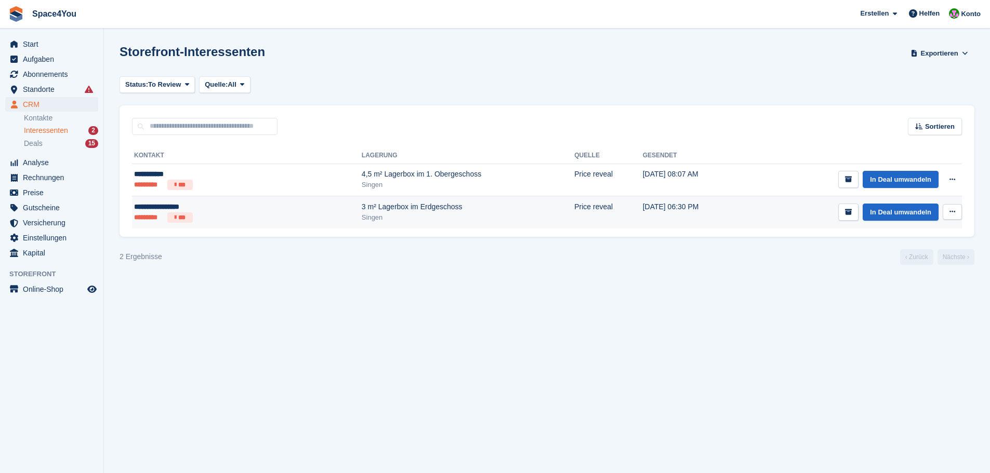
click at [362, 228] on td "3 m² Lagerbox im Erdgeschoss Singen" at bounding box center [468, 212] width 213 height 32
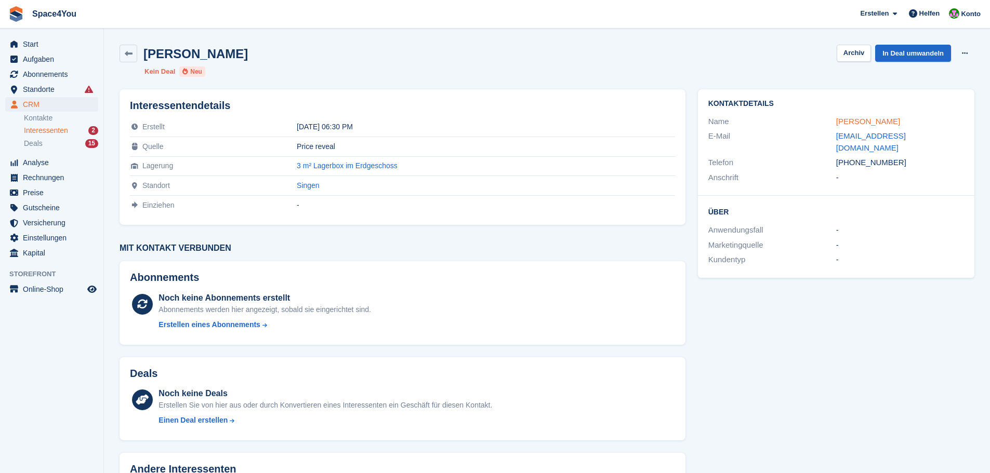
click at [854, 118] on link "[PERSON_NAME]" at bounding box center [868, 121] width 64 height 9
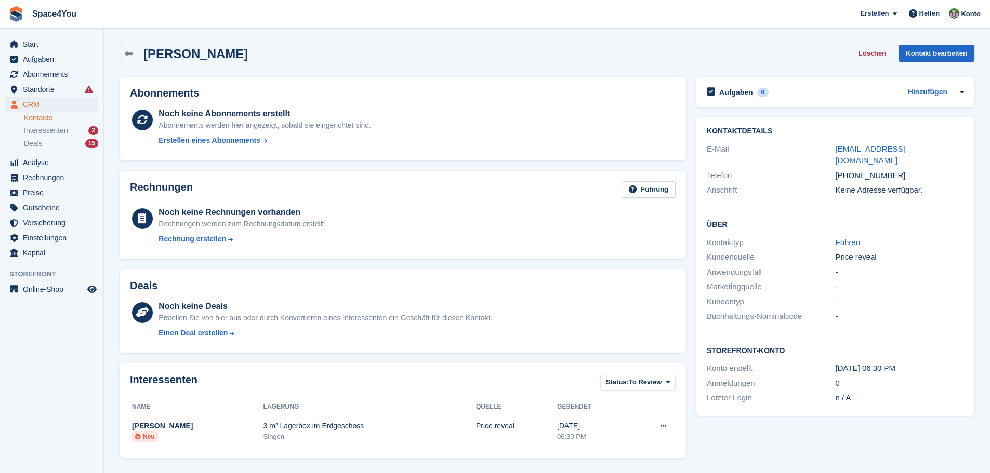
drag, startPoint x: 248, startPoint y: 56, endPoint x: 0, endPoint y: 12, distance: 251.8
click at [0, 12] on div "Space4You [GEOGRAPHIC_DATA] Abonnement Rechnung Kontakt Deal [GEOGRAPHIC_DATA] …" at bounding box center [495, 331] width 990 height 662
click at [120, 19] on span "Space4You [GEOGRAPHIC_DATA] Abonnement Rechnung Kontakt Deal [GEOGRAPHIC_DATA] …" at bounding box center [495, 14] width 990 height 28
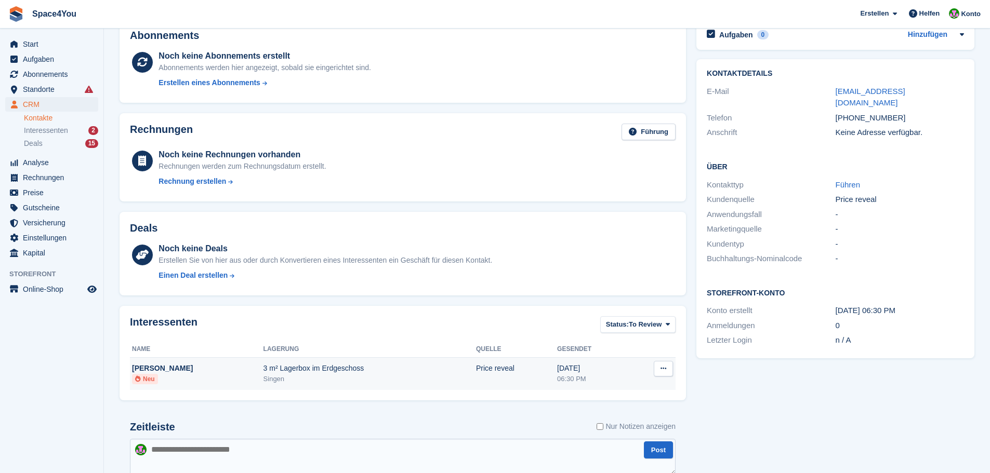
scroll to position [188, 0]
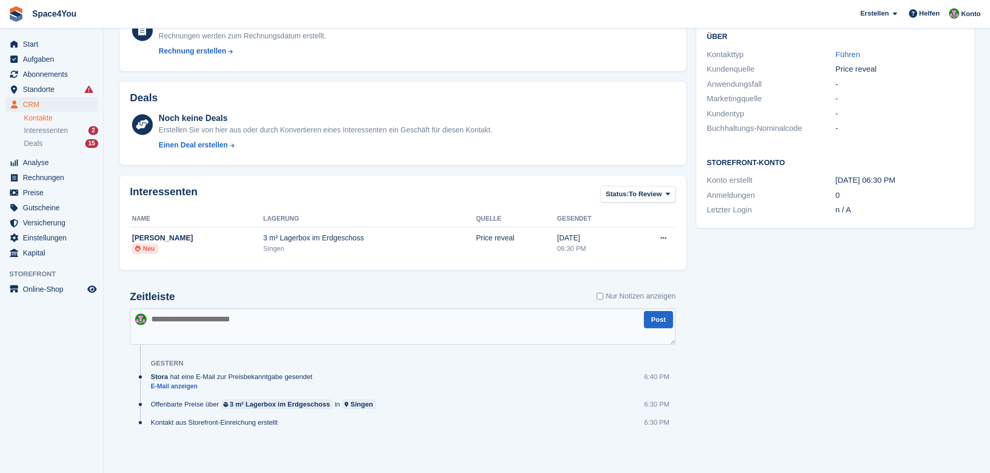
click at [305, 337] on textarea at bounding box center [403, 327] width 546 height 36
type textarea "**********"
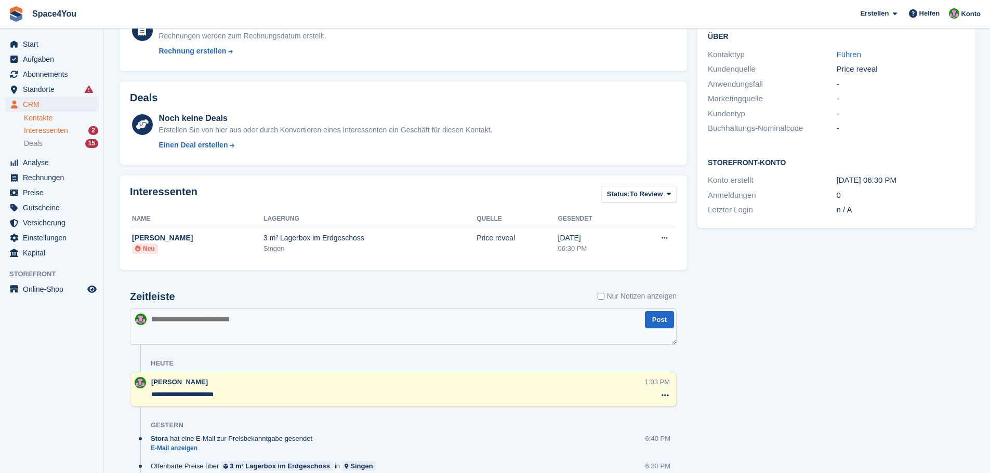
click at [56, 131] on span "Interessenten" at bounding box center [46, 131] width 44 height 10
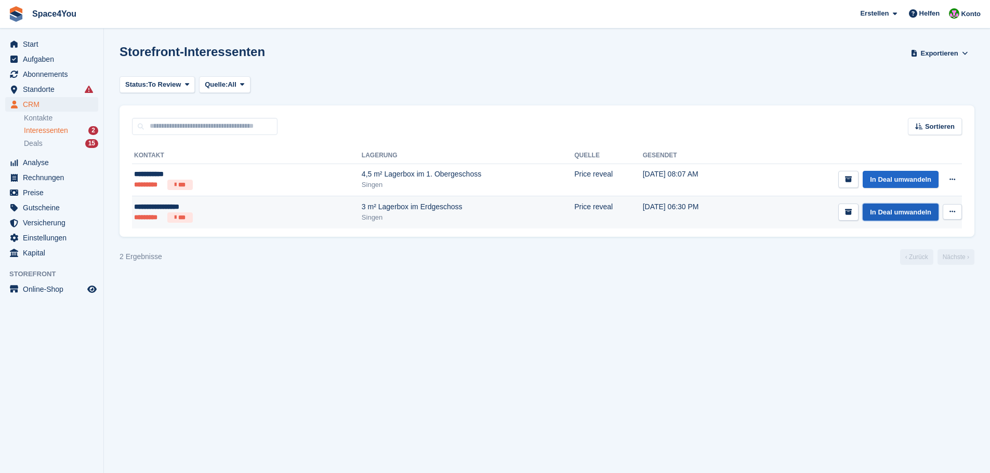
click at [892, 213] on link "In Deal umwandeln" at bounding box center [901, 212] width 76 height 17
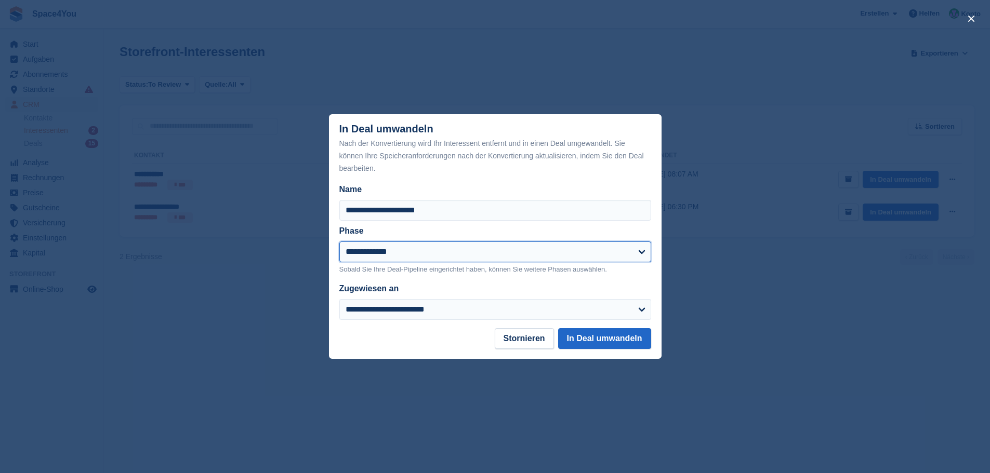
click at [457, 255] on select "**********" at bounding box center [495, 252] width 312 height 21
select select "****"
click at [339, 242] on select "**********" at bounding box center [495, 252] width 312 height 21
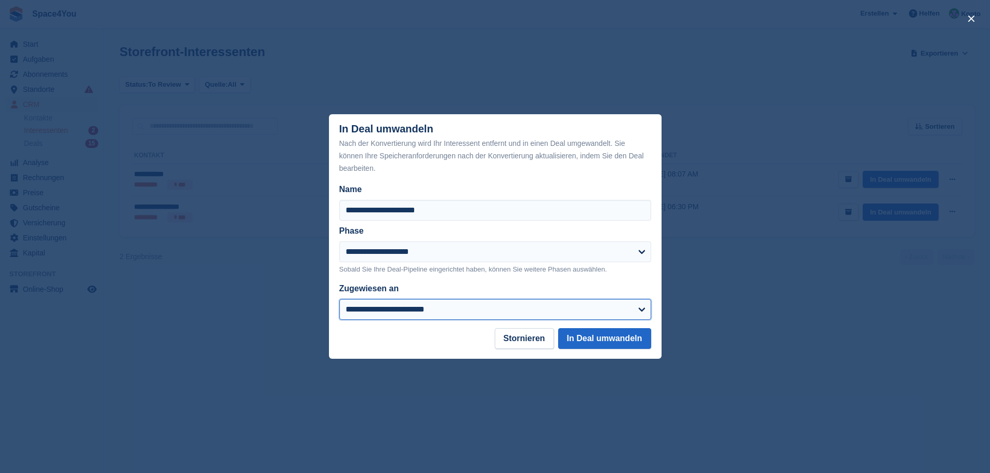
click at [430, 310] on select "**********" at bounding box center [495, 309] width 312 height 21
select select "****"
click at [339, 300] on select "**********" at bounding box center [495, 309] width 312 height 21
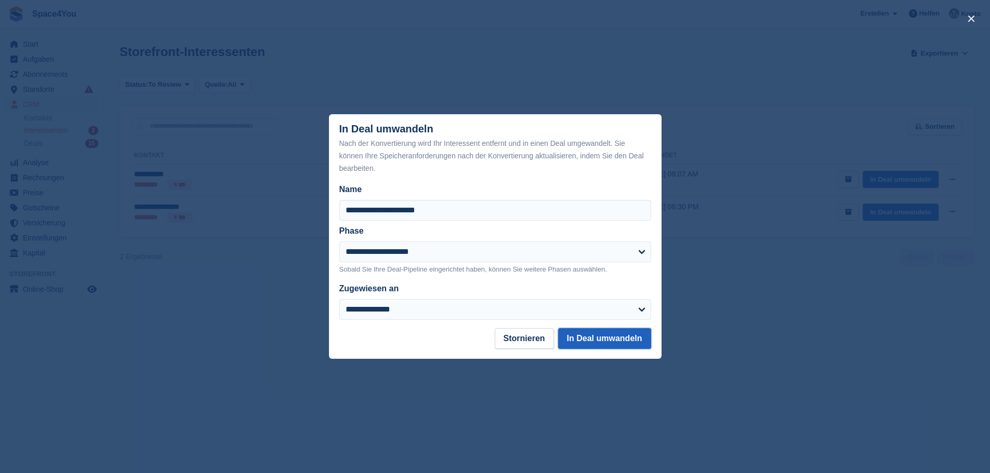
click at [618, 335] on button "In Deal umwandeln" at bounding box center [604, 338] width 93 height 21
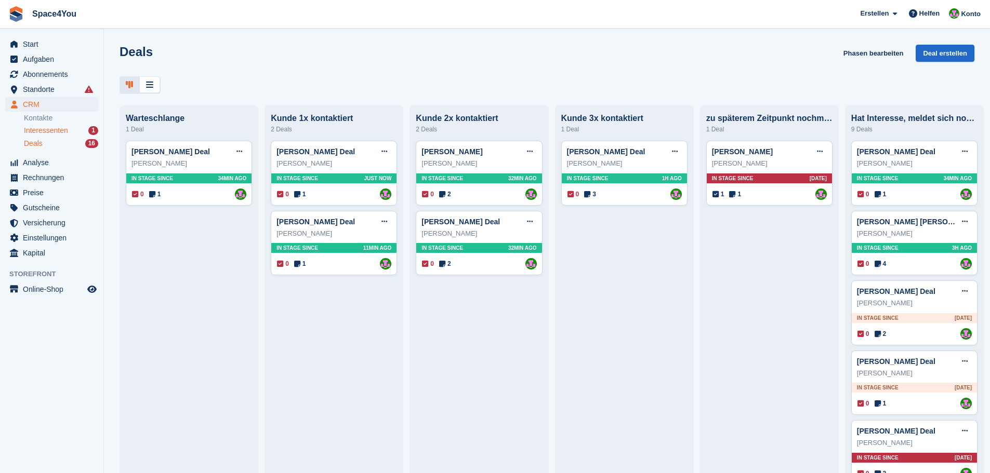
click at [50, 131] on span "Interessenten" at bounding box center [46, 131] width 44 height 10
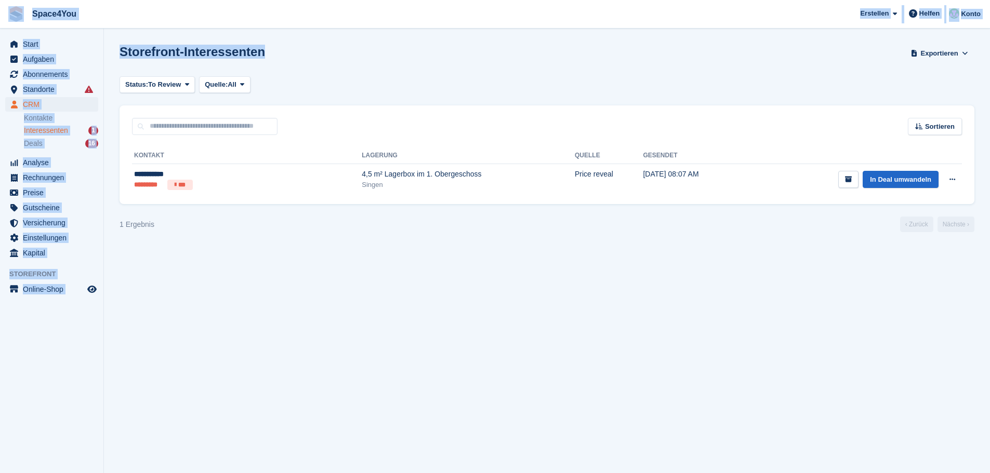
drag, startPoint x: 263, startPoint y: 57, endPoint x: 14, endPoint y: 13, distance: 253.2
click at [14, 13] on div "Space4You [GEOGRAPHIC_DATA] Abonnement Rechnung Kontakt Deal [GEOGRAPHIC_DATA] …" at bounding box center [495, 236] width 990 height 473
click at [202, 46] on h1 "Storefront-Interessenten" at bounding box center [193, 52] width 146 height 14
drag, startPoint x: 261, startPoint y: 54, endPoint x: 0, endPoint y: 16, distance: 264.1
click at [0, 16] on div "Space4You [GEOGRAPHIC_DATA] Abonnement Rechnung Kontakt Deal [GEOGRAPHIC_DATA] …" at bounding box center [495, 236] width 990 height 473
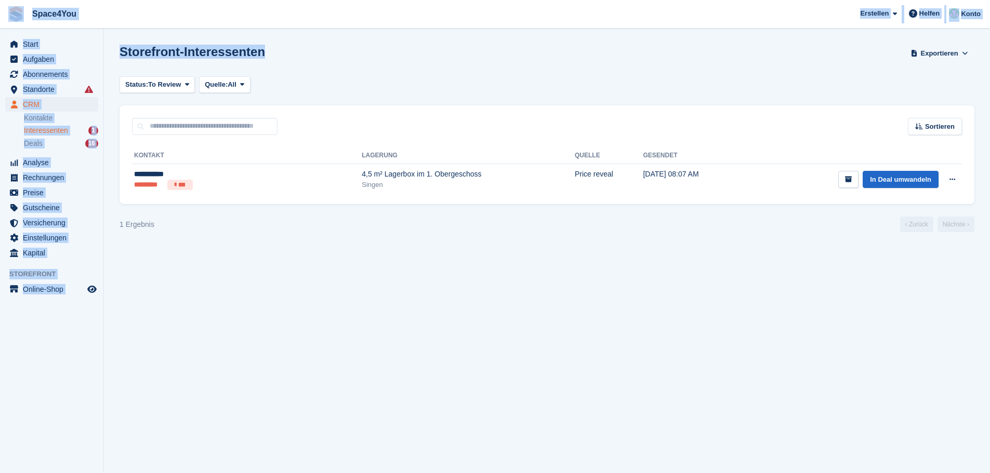
click at [113, 25] on span "Space4You [GEOGRAPHIC_DATA] Abonnement Rechnung Kontakt Deal [GEOGRAPHIC_DATA] …" at bounding box center [495, 14] width 990 height 28
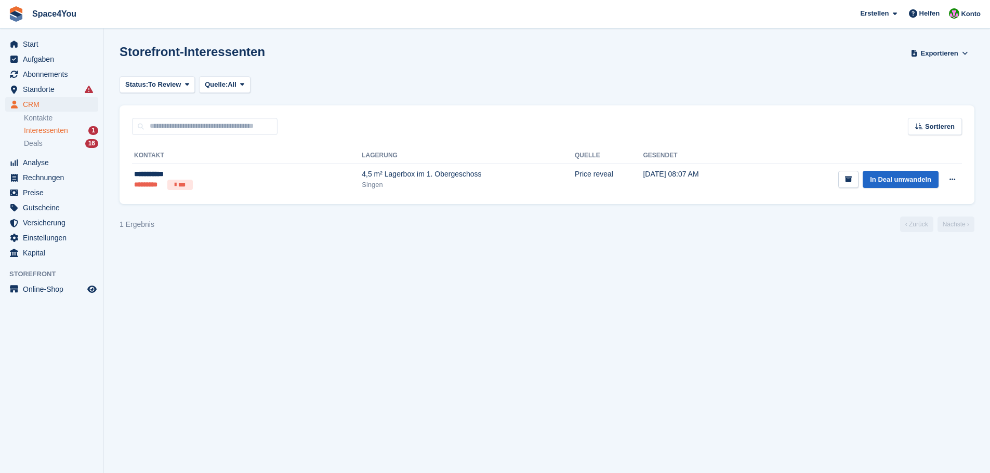
click at [300, 385] on section "Storefront-Interessenten Exportieren Exportieren Interessenten Exportieren Sie …" at bounding box center [547, 236] width 886 height 473
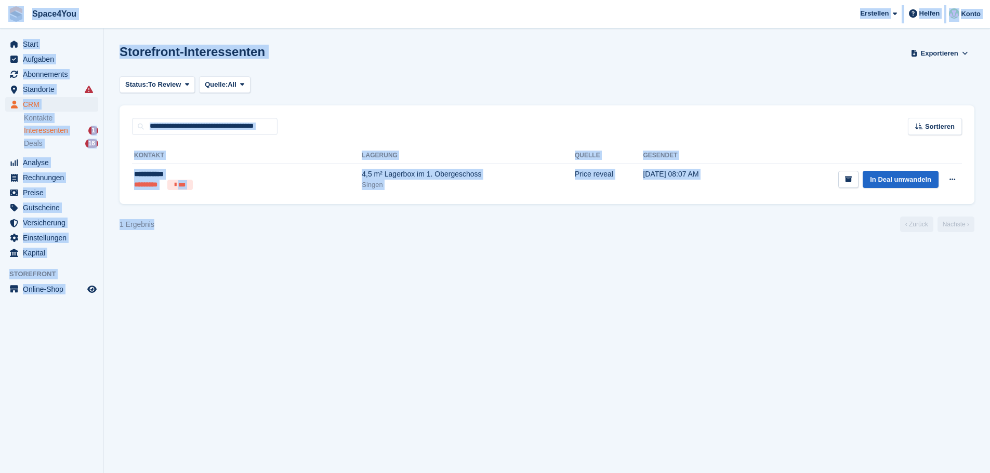
drag, startPoint x: 162, startPoint y: 233, endPoint x: 7, endPoint y: 18, distance: 264.7
click at [7, 18] on div "Space4You [GEOGRAPHIC_DATA] Abonnement Rechnung Kontakt Deal [GEOGRAPHIC_DATA] …" at bounding box center [495, 236] width 990 height 473
click at [197, 26] on span "Space4You [GEOGRAPHIC_DATA] Abonnement Rechnung Kontakt Deal [GEOGRAPHIC_DATA] …" at bounding box center [495, 14] width 990 height 28
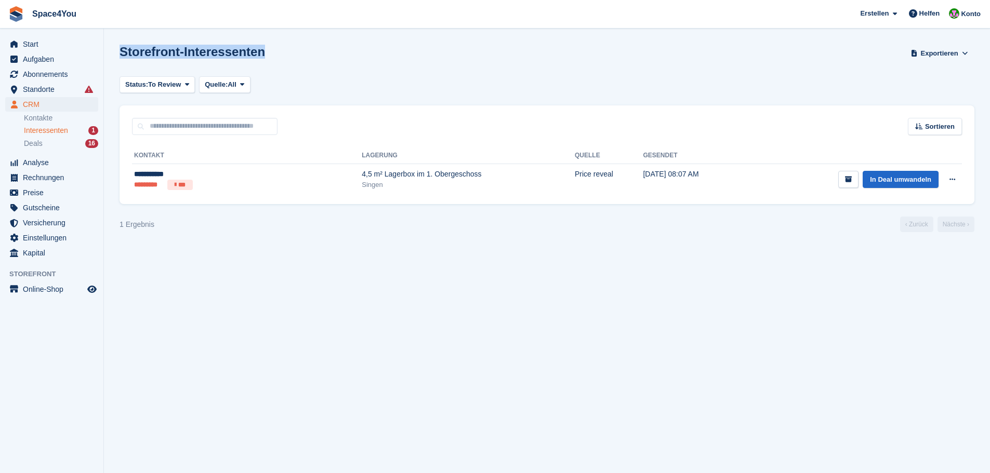
drag, startPoint x: 122, startPoint y: 54, endPoint x: 263, endPoint y: 60, distance: 141.5
click at [263, 60] on div "Storefront-Interessenten Exportieren Exportieren Interessenten Exportieren Sie …" at bounding box center [547, 60] width 855 height 30
click at [259, 239] on section "Storefront-Interessenten Exportieren Exportieren Interessenten Exportieren Sie …" at bounding box center [547, 236] width 886 height 473
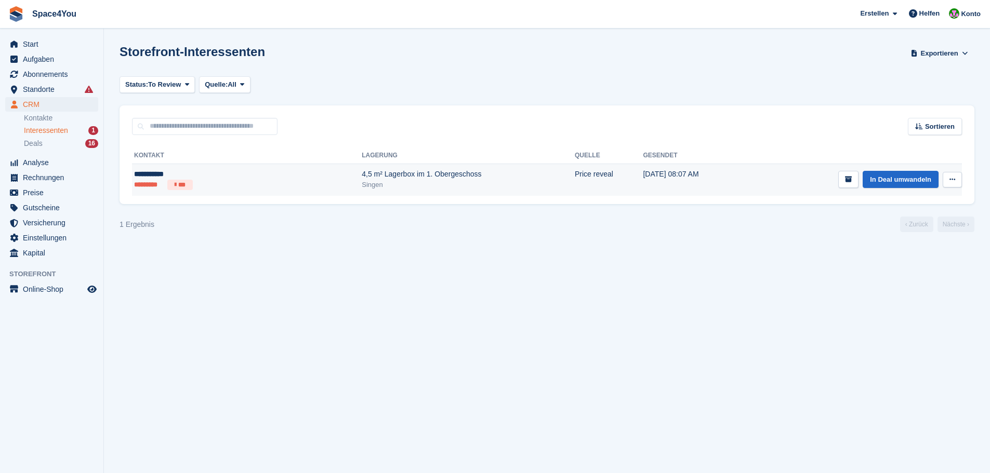
click at [362, 187] on div "Singen" at bounding box center [468, 185] width 213 height 10
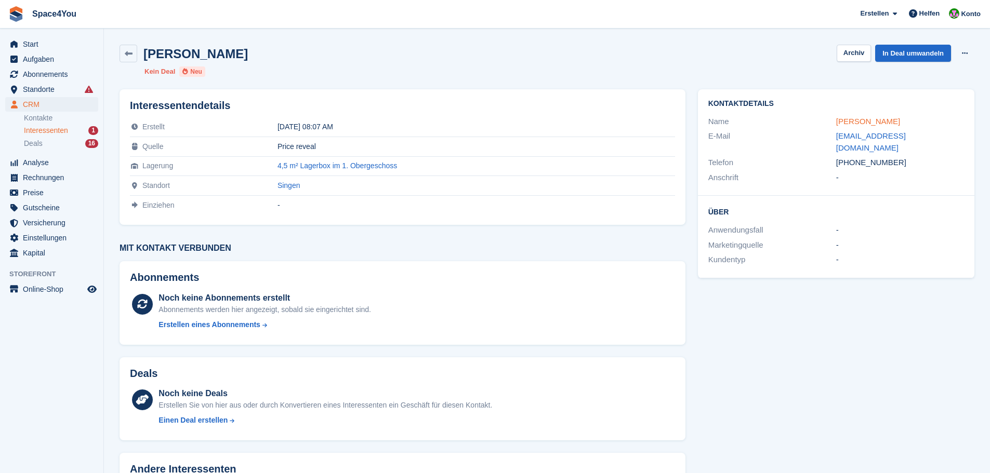
click at [852, 117] on link "[PERSON_NAME]" at bounding box center [868, 121] width 64 height 9
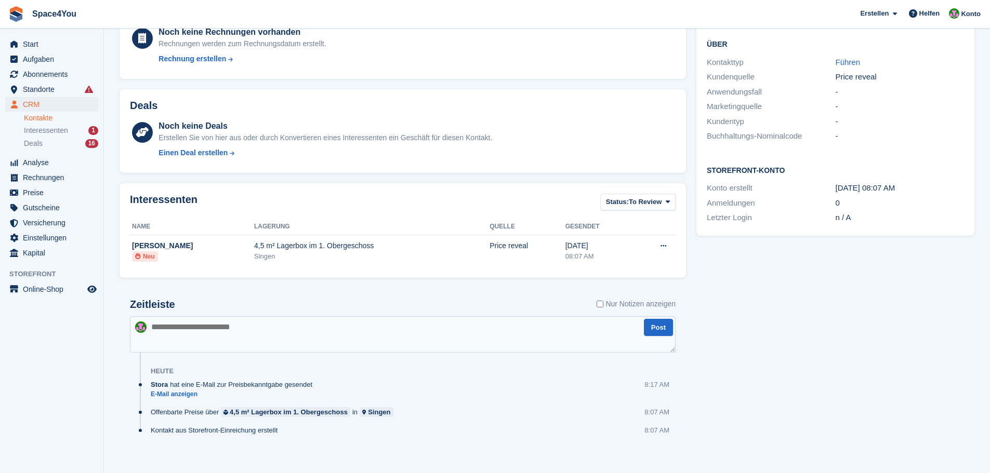
scroll to position [188, 0]
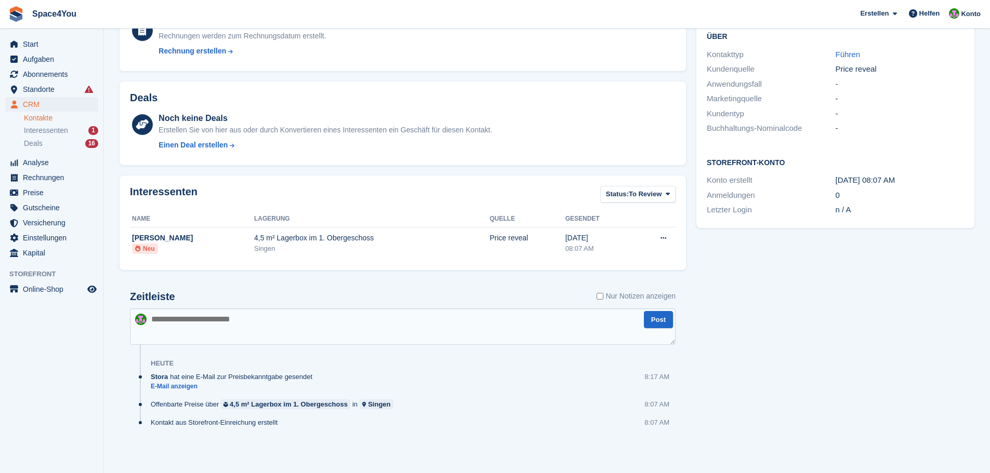
click at [341, 320] on textarea at bounding box center [403, 327] width 546 height 36
type textarea "**********"
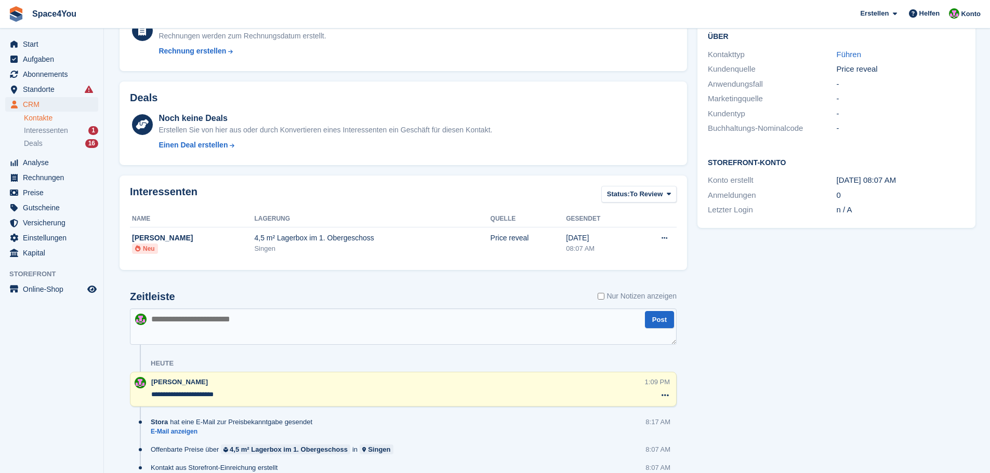
scroll to position [32, 0]
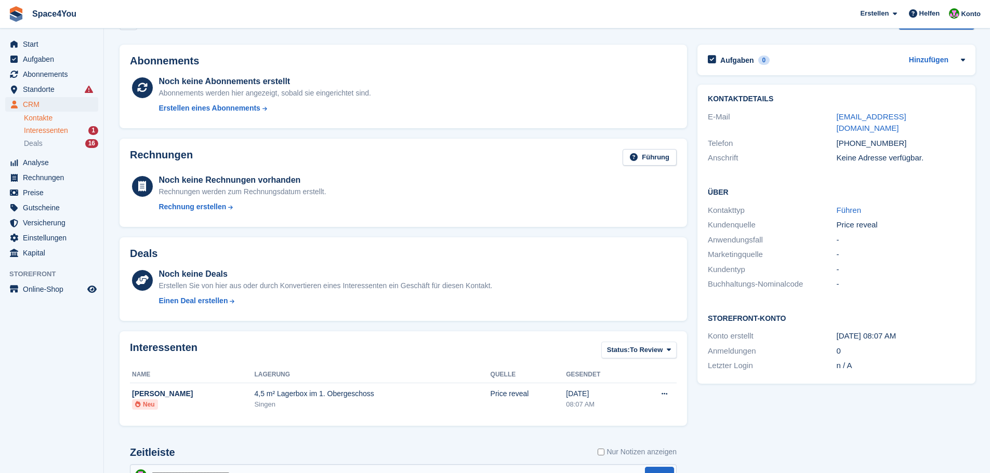
click at [52, 129] on span "Interessenten" at bounding box center [46, 131] width 44 height 10
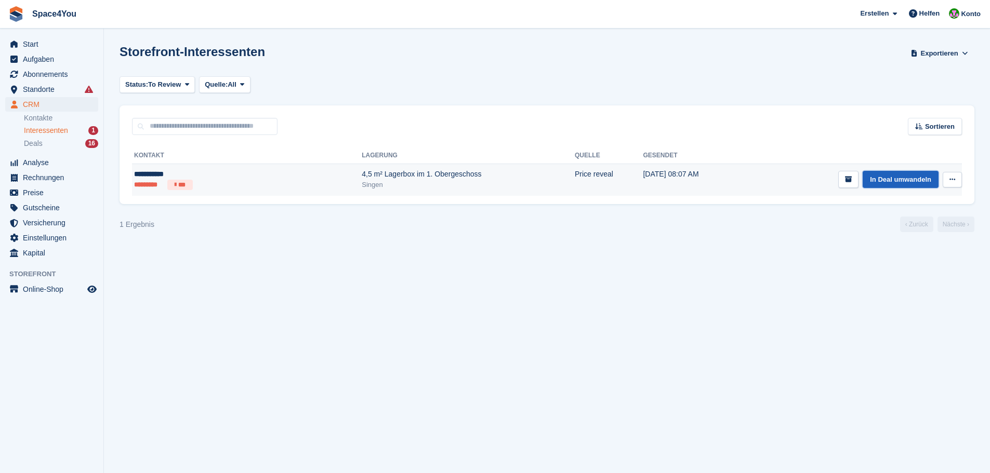
click at [888, 178] on link "In Deal umwandeln" at bounding box center [901, 179] width 76 height 17
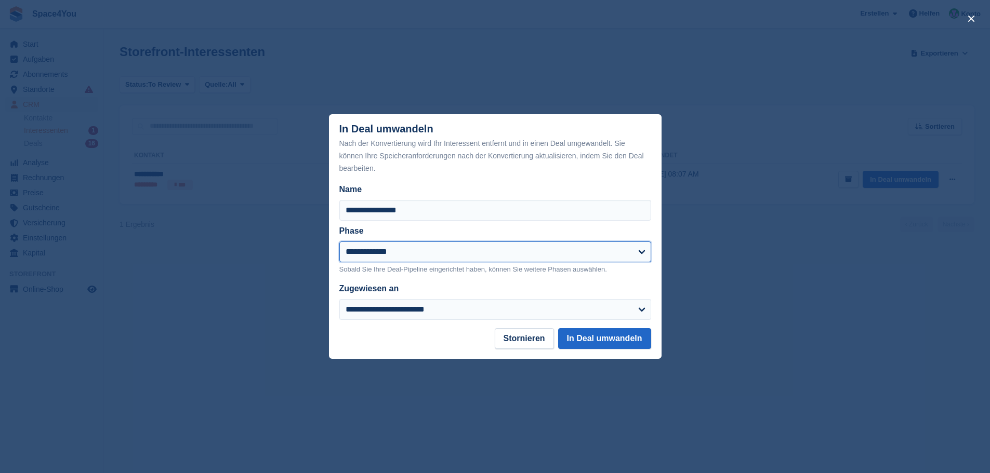
click at [441, 254] on select "**********" at bounding box center [495, 252] width 312 height 21
select select "****"
click at [339, 242] on select "**********" at bounding box center [495, 252] width 312 height 21
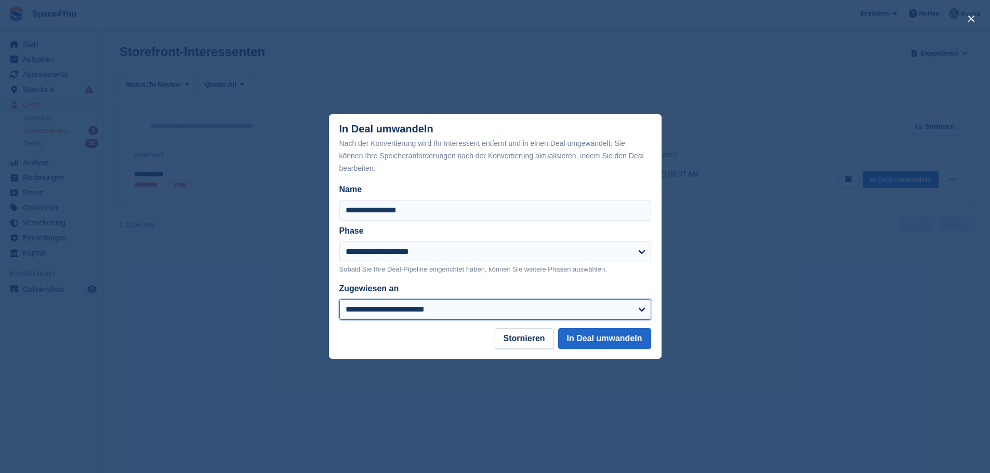
click at [405, 313] on select "**********" at bounding box center [495, 309] width 312 height 21
select select "****"
click at [339, 300] on select "**********" at bounding box center [495, 309] width 312 height 21
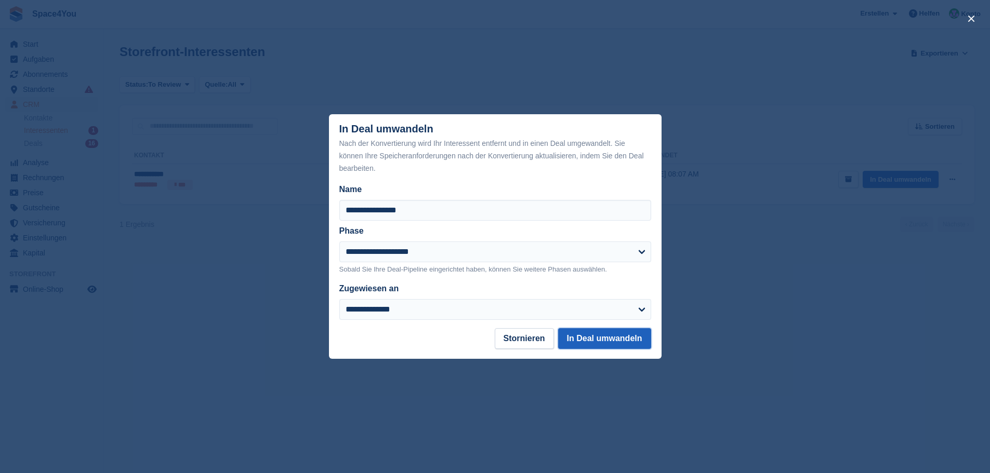
click at [591, 342] on button "In Deal umwandeln" at bounding box center [604, 338] width 93 height 21
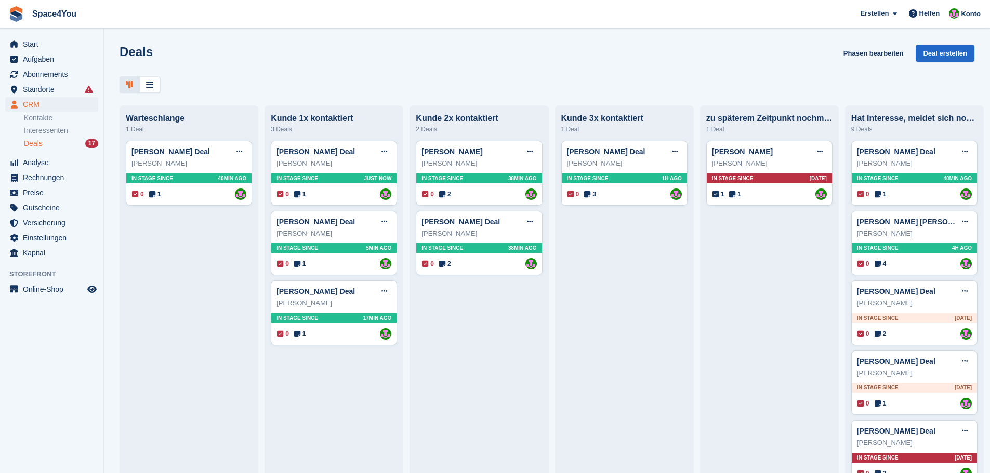
click at [281, 70] on div "Deals Phasen bearbeiten Deal erstellen" at bounding box center [547, 60] width 855 height 30
drag, startPoint x: 161, startPoint y: 58, endPoint x: 120, endPoint y: 53, distance: 41.4
click at [120, 53] on div "Deals Phasen bearbeiten Deal erstellen" at bounding box center [547, 60] width 855 height 30
click at [178, 57] on div "Deals Phasen bearbeiten Deal erstellen" at bounding box center [547, 60] width 855 height 30
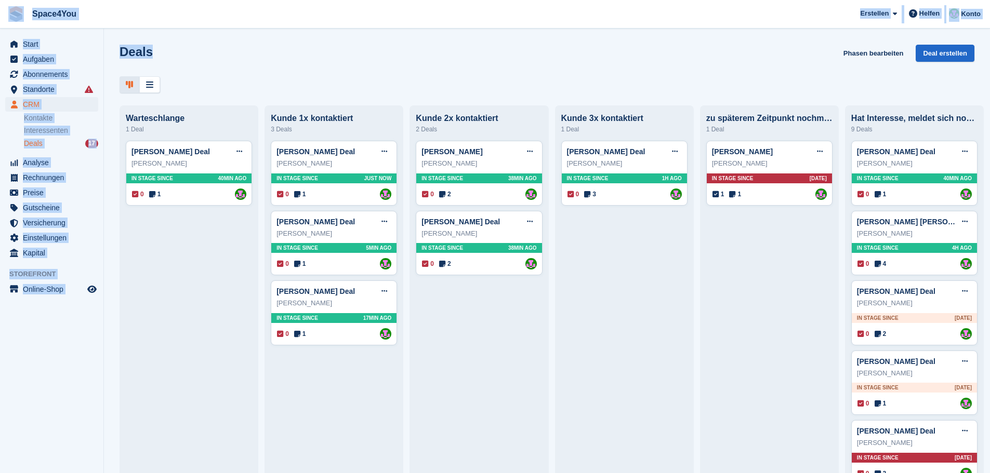
drag, startPoint x: 164, startPoint y: 53, endPoint x: 7, endPoint y: 11, distance: 162.4
click at [7, 11] on div "Space4You [GEOGRAPHIC_DATA] Abonnement Rechnung Kontakt Deal [GEOGRAPHIC_DATA] …" at bounding box center [495, 236] width 990 height 473
click at [216, 54] on div "Deals Phasen bearbeiten Deal erstellen" at bounding box center [547, 60] width 855 height 30
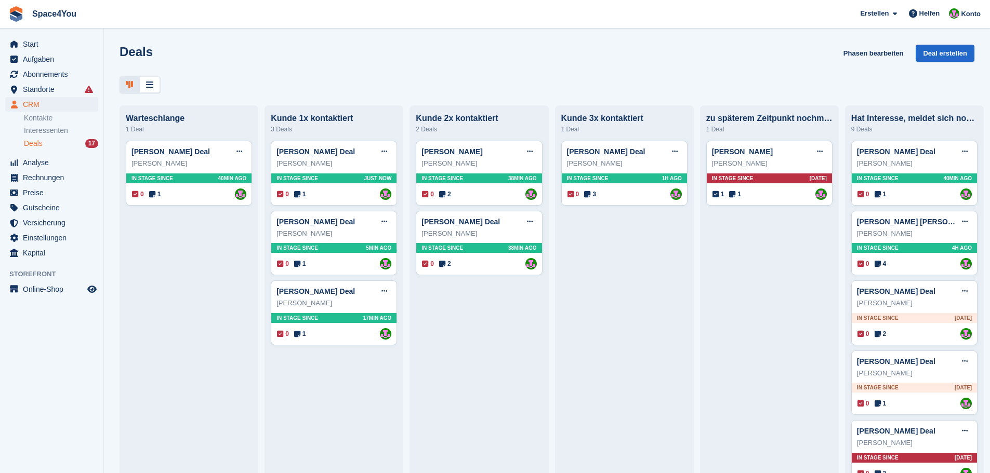
scroll to position [52, 0]
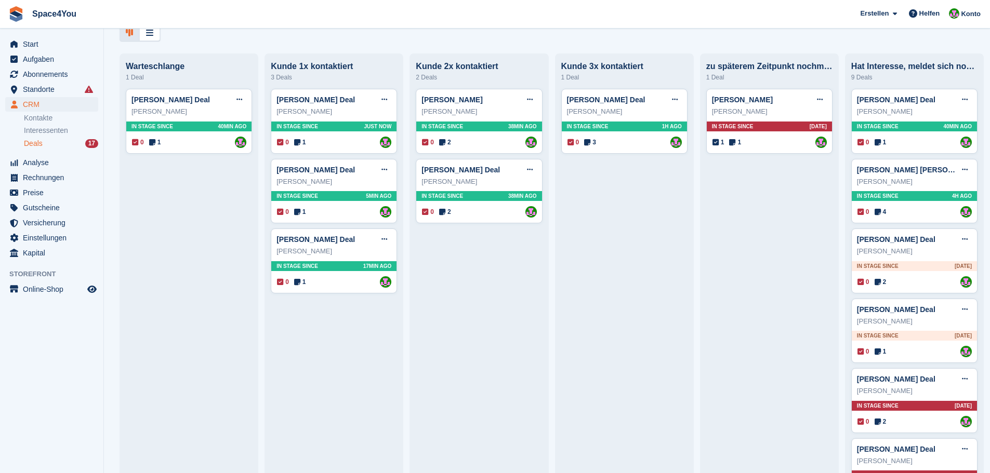
click at [186, 48] on div "Deals Phasen bearbeiten Deal erstellen Warteschlange 1 Deal Andreas Pröger Deal…" at bounding box center [547, 236] width 886 height 473
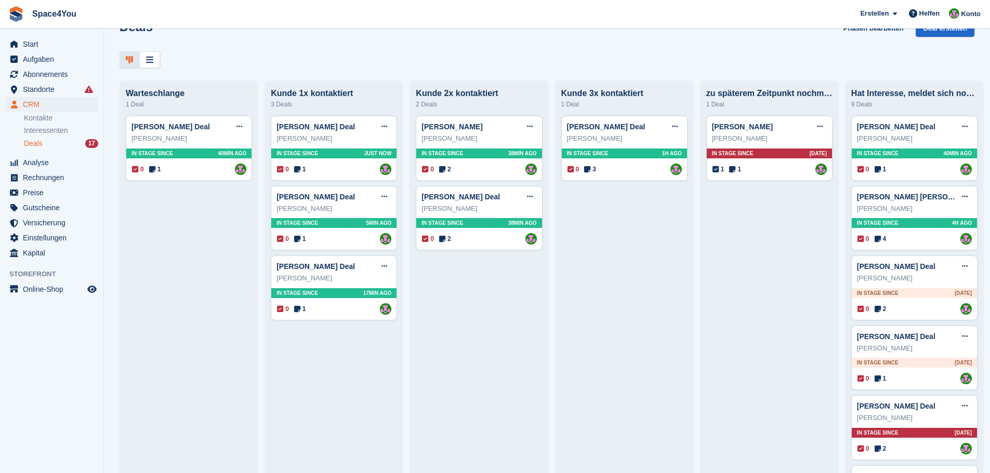
scroll to position [0, 0]
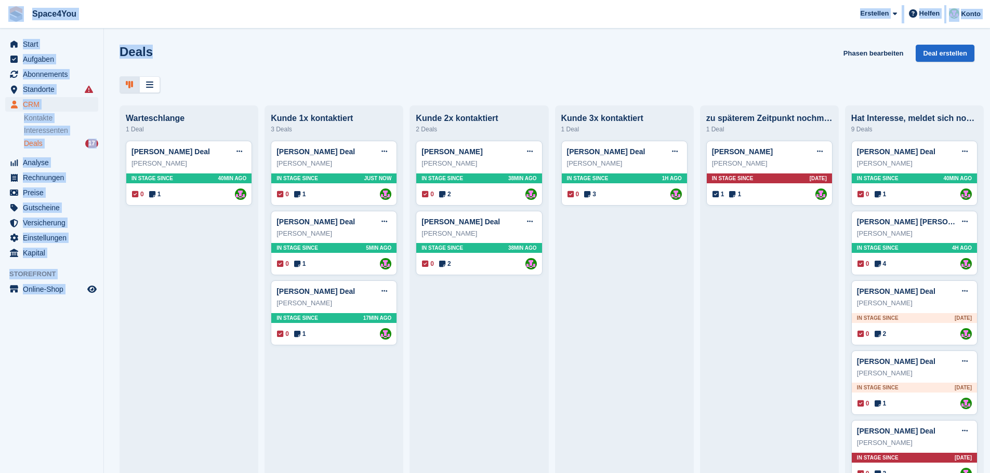
drag, startPoint x: 186, startPoint y: 48, endPoint x: 0, endPoint y: 12, distance: 189.5
click at [0, 12] on div "Space4You [GEOGRAPHIC_DATA] Abonnement Rechnung Kontakt Deal [GEOGRAPHIC_DATA] …" at bounding box center [495, 236] width 990 height 473
click at [327, 65] on div "Deals Phasen bearbeiten Deal erstellen" at bounding box center [547, 60] width 855 height 30
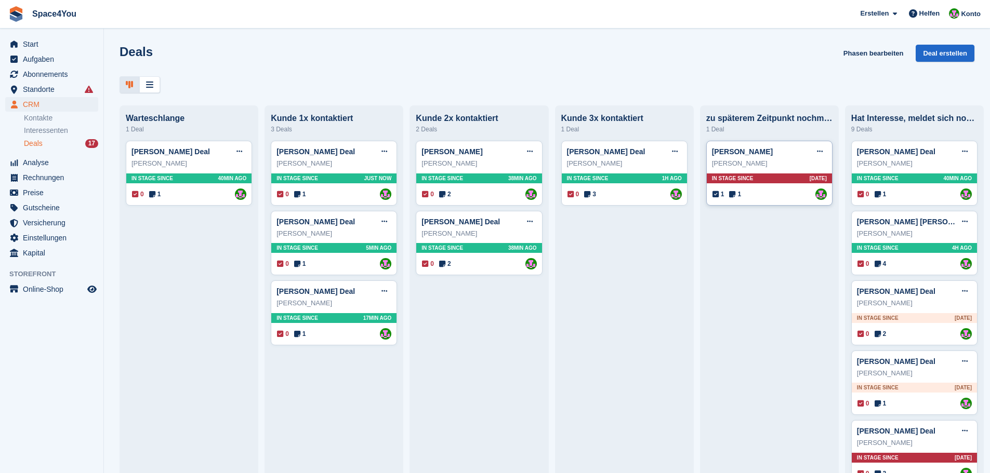
click at [771, 169] on div "[PERSON_NAME]" at bounding box center [769, 164] width 115 height 10
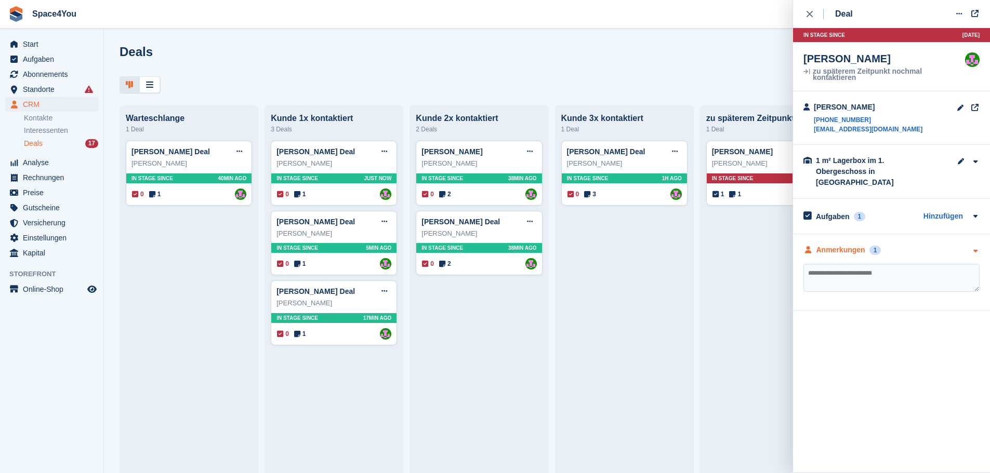
click at [940, 245] on div "Anmerkungen 1" at bounding box center [891, 250] width 176 height 11
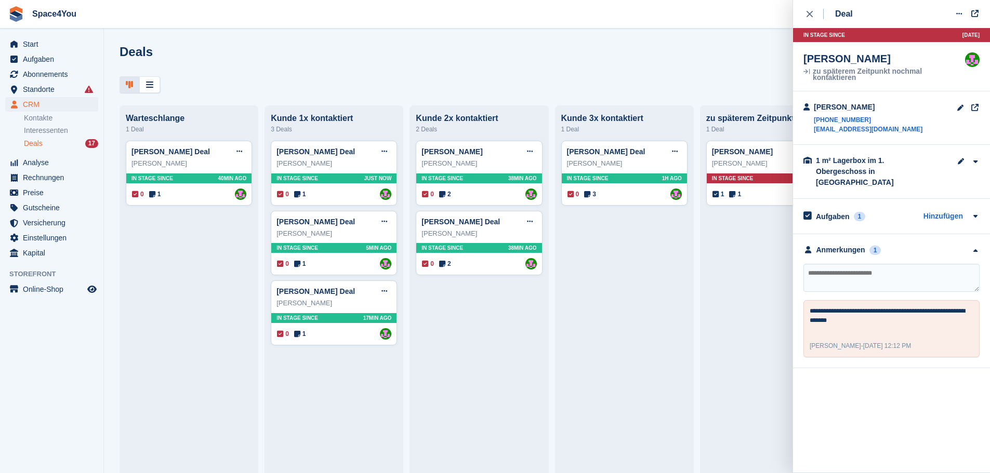
click at [499, 73] on div "Deals Phasen bearbeiten Deal erstellen" at bounding box center [547, 60] width 855 height 30
click at [813, 16] on div "close" at bounding box center [815, 14] width 17 height 10
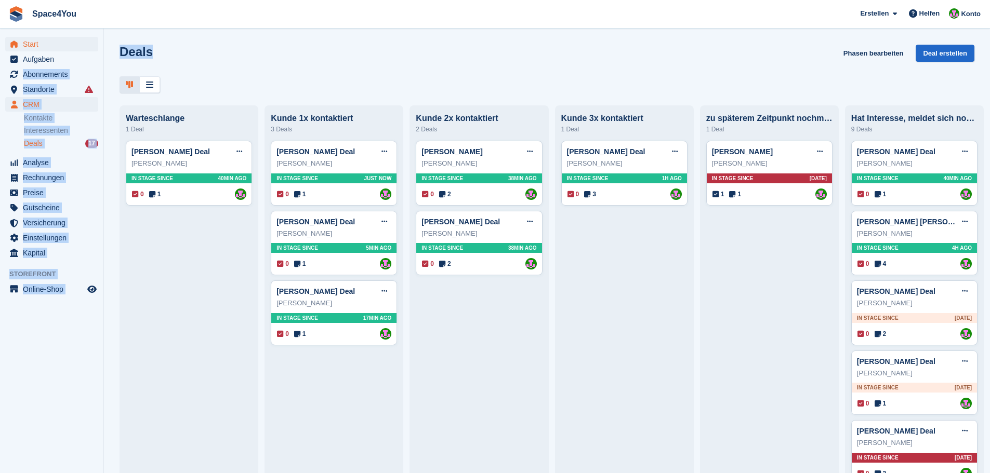
drag, startPoint x: 157, startPoint y: 56, endPoint x: 47, endPoint y: 50, distance: 109.8
click at [57, 51] on div "Start Aufgaben Abonnements Abonnements Abonnements Preiserhöhungen NEU Preiserh…" at bounding box center [495, 236] width 990 height 473
click at [207, 62] on div "Deals Phasen bearbeiten Deal erstellen" at bounding box center [547, 60] width 855 height 30
drag, startPoint x: 168, startPoint y: 49, endPoint x: 2, endPoint y: 17, distance: 169.4
click at [2, 17] on div "Space4You [GEOGRAPHIC_DATA] Abonnement Rechnung Kontakt Deal [GEOGRAPHIC_DATA] …" at bounding box center [495, 236] width 990 height 473
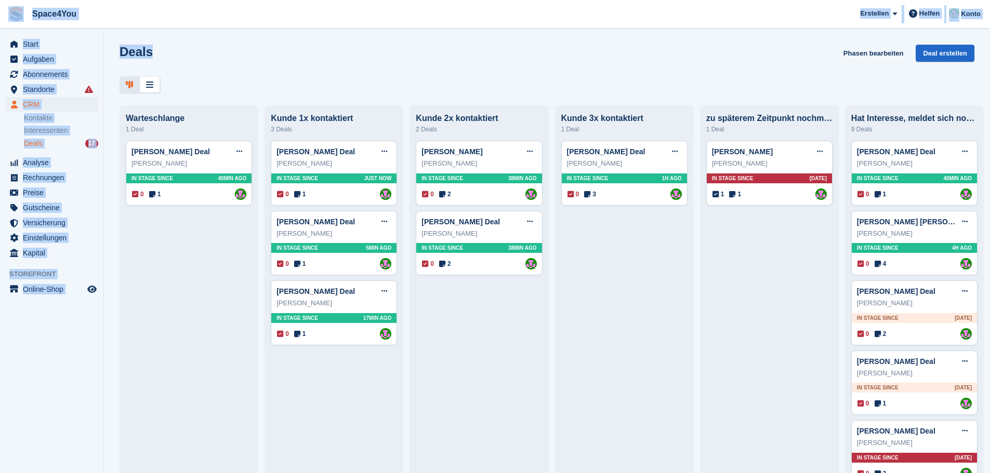
click at [111, 16] on span "Space4You [GEOGRAPHIC_DATA] Abonnement Rechnung Kontakt Deal [GEOGRAPHIC_DATA] …" at bounding box center [495, 14] width 990 height 28
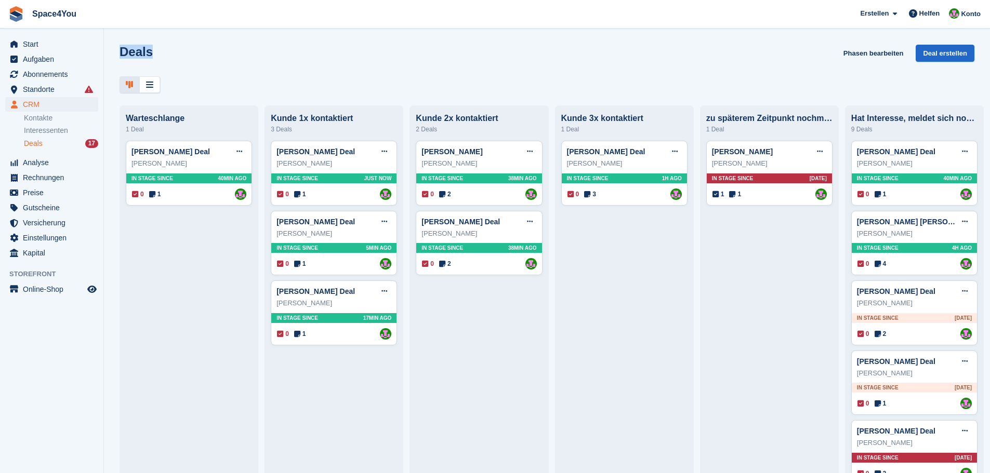
drag, startPoint x: 119, startPoint y: 55, endPoint x: 181, endPoint y: 56, distance: 61.9
click at [181, 56] on div "Deals Phasen bearbeiten Deal erstellen" at bounding box center [547, 69] width 886 height 48
click at [181, 56] on div "Deals Phasen bearbeiten Deal erstellen" at bounding box center [547, 60] width 855 height 30
click at [216, 81] on div at bounding box center [547, 84] width 855 height 17
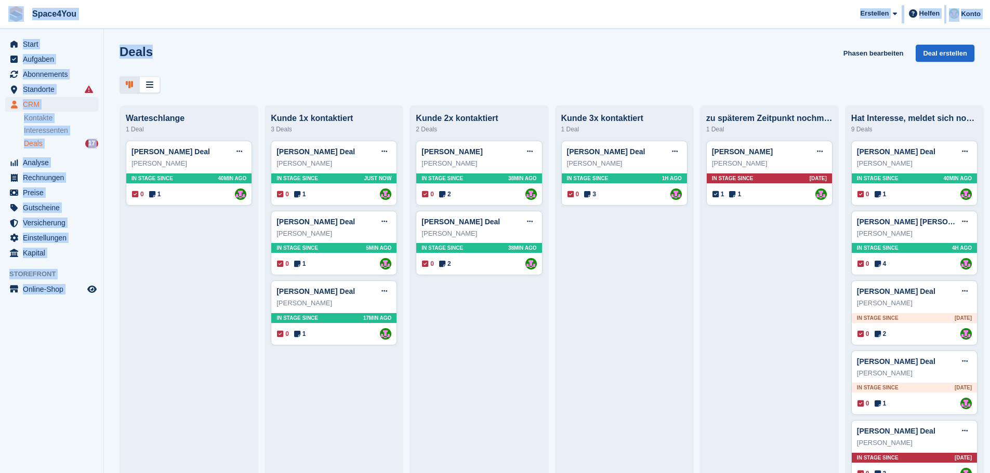
drag, startPoint x: 165, startPoint y: 54, endPoint x: 5, endPoint y: 4, distance: 167.2
click at [5, 4] on div "Space4You [GEOGRAPHIC_DATA] Abonnement Rechnung Kontakt Deal [GEOGRAPHIC_DATA] …" at bounding box center [495, 236] width 990 height 473
click at [260, 33] on div "Deals Phasen bearbeiten Deal erstellen Warteschlange 1 Deal Andreas Pröger Deal…" at bounding box center [547, 236] width 886 height 473
drag, startPoint x: 151, startPoint y: 49, endPoint x: 15, endPoint y: 19, distance: 139.5
click at [15, 19] on div "Space4You [GEOGRAPHIC_DATA] Abonnement Rechnung Kontakt Deal [GEOGRAPHIC_DATA] …" at bounding box center [495, 236] width 990 height 473
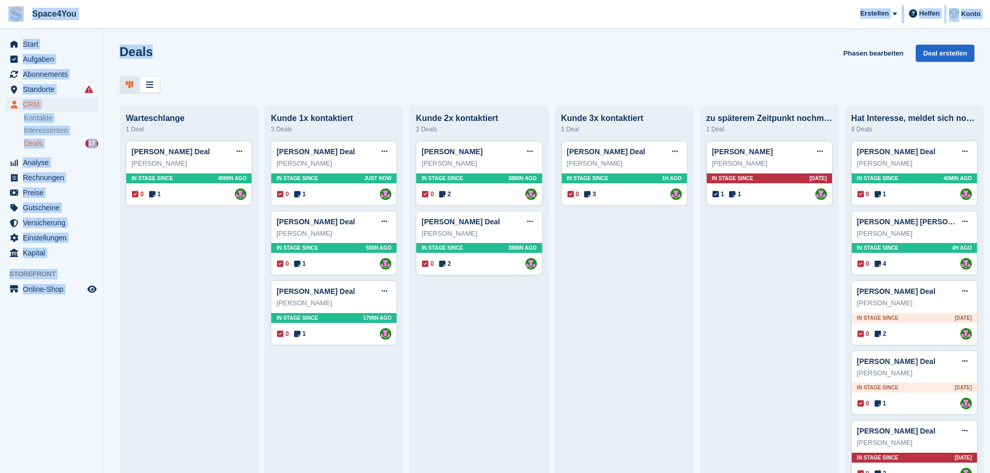
click at [119, 18] on span "Space4You [GEOGRAPHIC_DATA] Abonnement Rechnung Kontakt Deal [GEOGRAPHIC_DATA] …" at bounding box center [495, 14] width 990 height 28
drag, startPoint x: 173, startPoint y: 50, endPoint x: 7, endPoint y: 13, distance: 169.4
click at [7, 13] on div "Space4You [GEOGRAPHIC_DATA] Abonnement Rechnung Kontakt Deal [GEOGRAPHIC_DATA] …" at bounding box center [495, 236] width 990 height 473
click at [276, 56] on div "Deals Phasen bearbeiten Deal erstellen" at bounding box center [547, 60] width 855 height 30
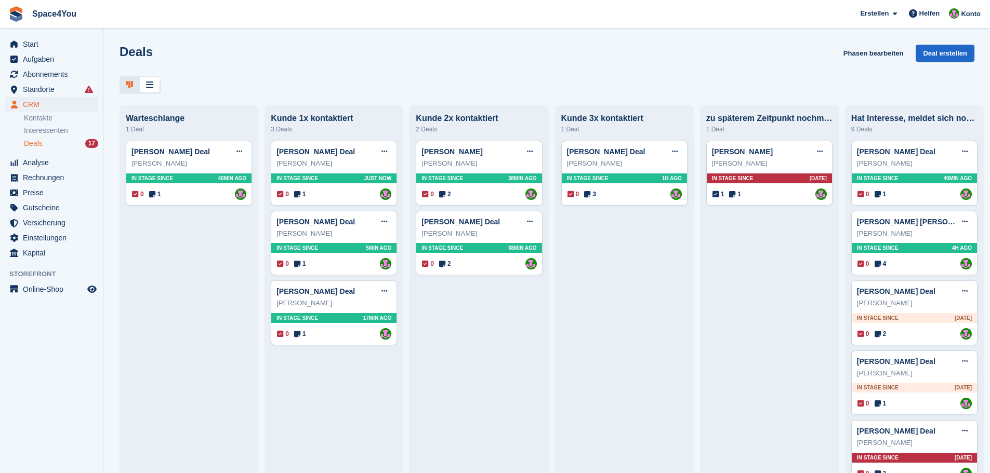
click at [303, 84] on div at bounding box center [547, 84] width 855 height 17
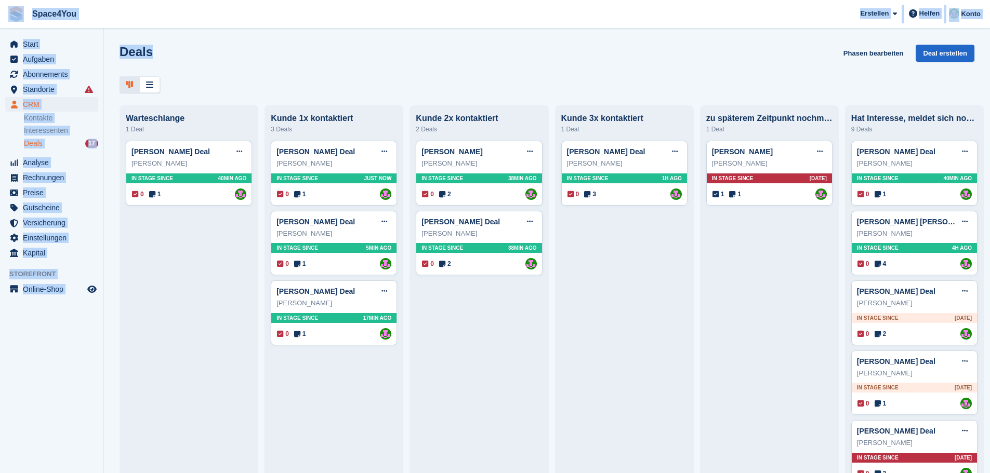
drag, startPoint x: 155, startPoint y: 58, endPoint x: 16, endPoint y: 10, distance: 146.6
click at [16, 10] on div "Space4You [GEOGRAPHIC_DATA] Abonnement Rechnung Kontakt Deal [GEOGRAPHIC_DATA] …" at bounding box center [495, 236] width 990 height 473
click at [201, 44] on div "Deals Phasen bearbeiten Deal erstellen Warteschlange 1 Deal Andreas Pröger Deal…" at bounding box center [547, 236] width 886 height 473
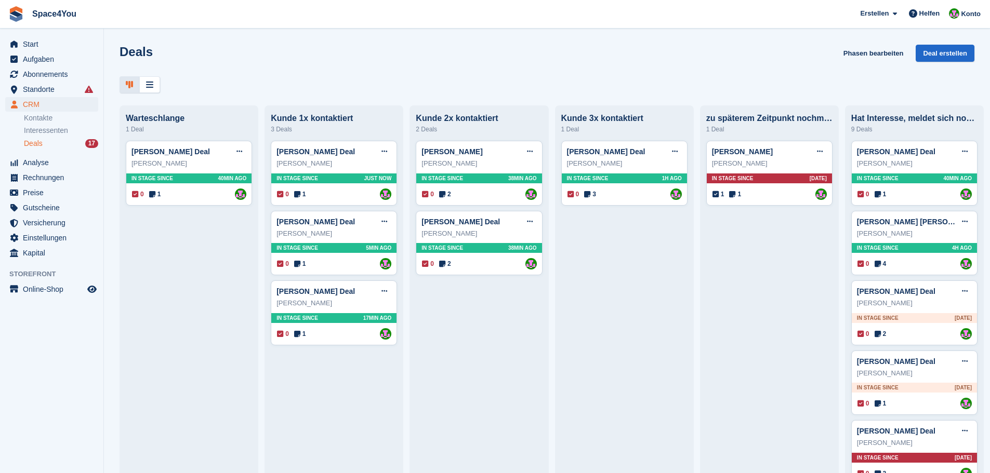
click at [280, 61] on div "Deals Phasen bearbeiten Deal erstellen" at bounding box center [547, 60] width 855 height 30
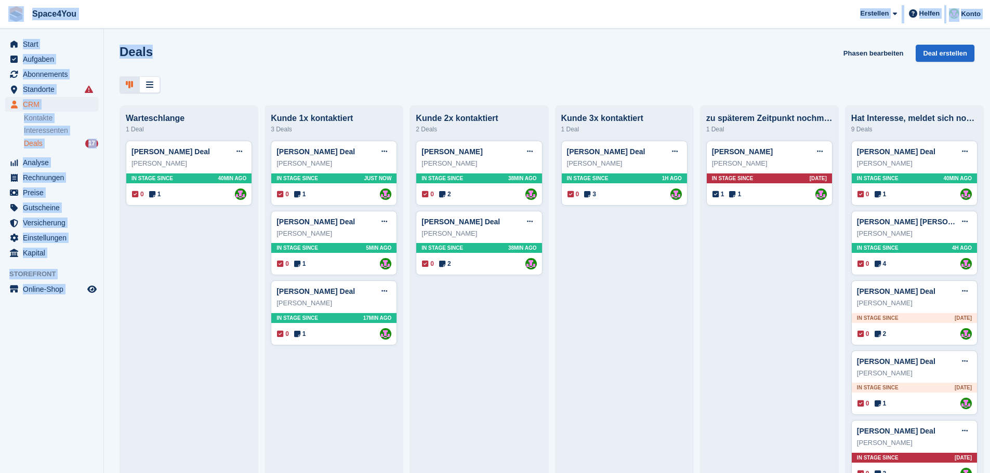
drag, startPoint x: 163, startPoint y: 48, endPoint x: 17, endPoint y: 17, distance: 148.8
click at [17, 17] on div "Space4You [GEOGRAPHIC_DATA] Abonnement Rechnung Kontakt Deal [GEOGRAPHIC_DATA] …" at bounding box center [495, 236] width 990 height 473
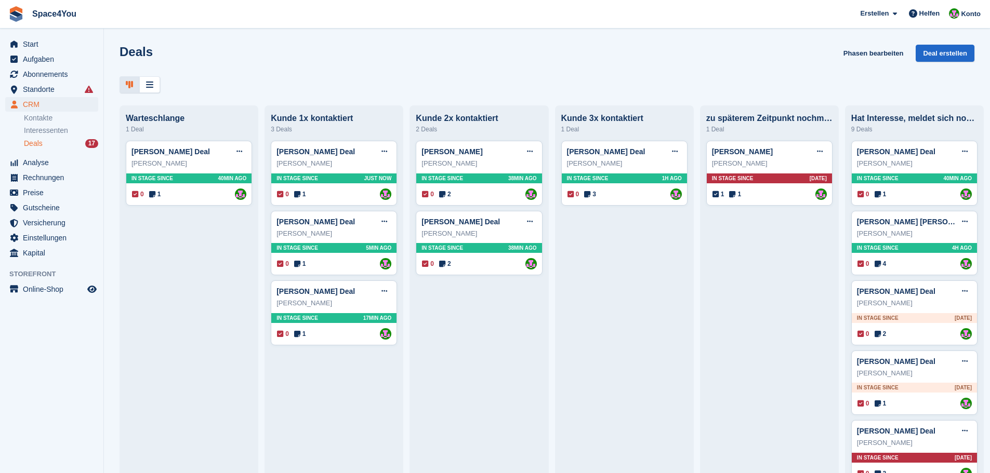
click at [301, 75] on div "Deals Phasen bearbeiten Deal erstellen" at bounding box center [547, 69] width 886 height 48
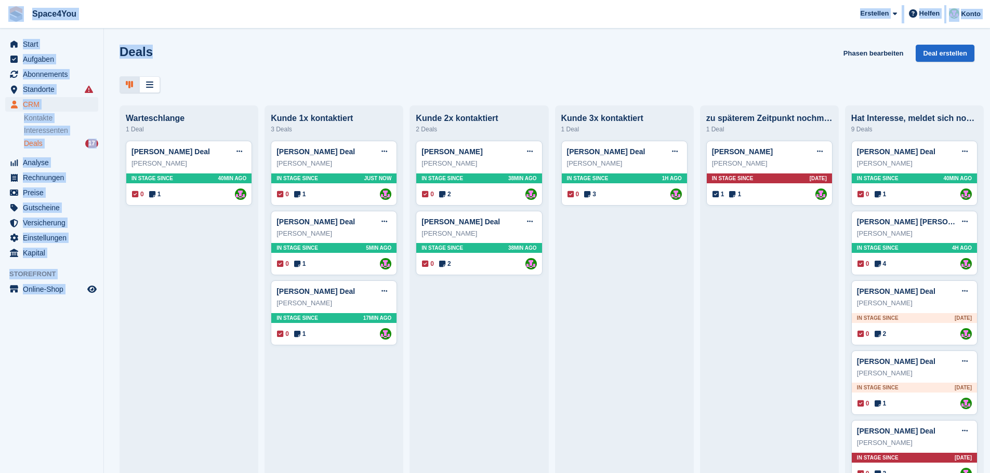
drag, startPoint x: 218, startPoint y: 55, endPoint x: 15, endPoint y: 16, distance: 206.4
click at [15, 16] on div "Space4You [GEOGRAPHIC_DATA] Abonnement Rechnung Kontakt Deal [GEOGRAPHIC_DATA] …" at bounding box center [495, 236] width 990 height 473
click at [173, 43] on div "Deals Phasen bearbeiten Deal erstellen Warteschlange 1 Deal Andreas Pröger Deal…" at bounding box center [547, 236] width 886 height 473
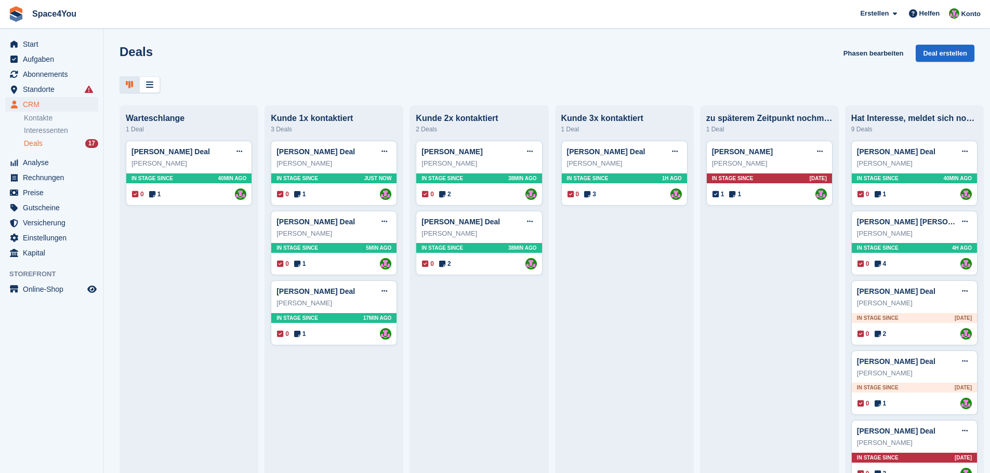
click at [173, 43] on div "Deals Phasen bearbeiten Deal erstellen Warteschlange 1 Deal Andreas Pröger Deal…" at bounding box center [547, 236] width 886 height 473
click at [177, 64] on div "Deals Phasen bearbeiten Deal erstellen" at bounding box center [547, 60] width 855 height 30
